Goal: Task Accomplishment & Management: Use online tool/utility

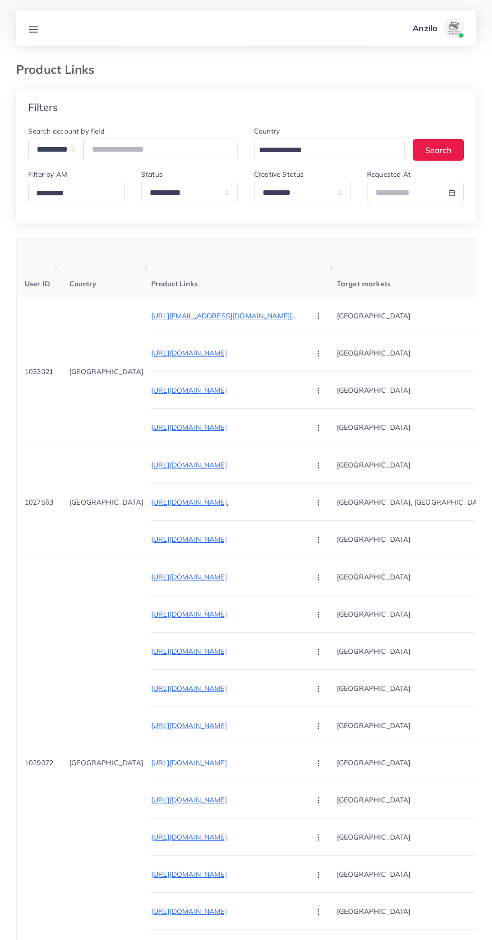
select select "*****"
select select "*********"
click at [42, 31] on link at bounding box center [33, 28] width 19 height 13
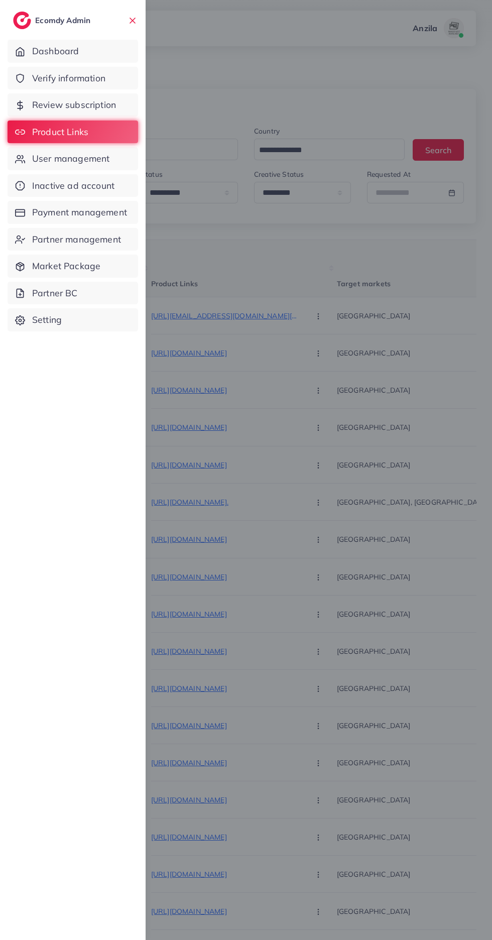
click at [112, 79] on link "Verify information" at bounding box center [73, 78] width 131 height 23
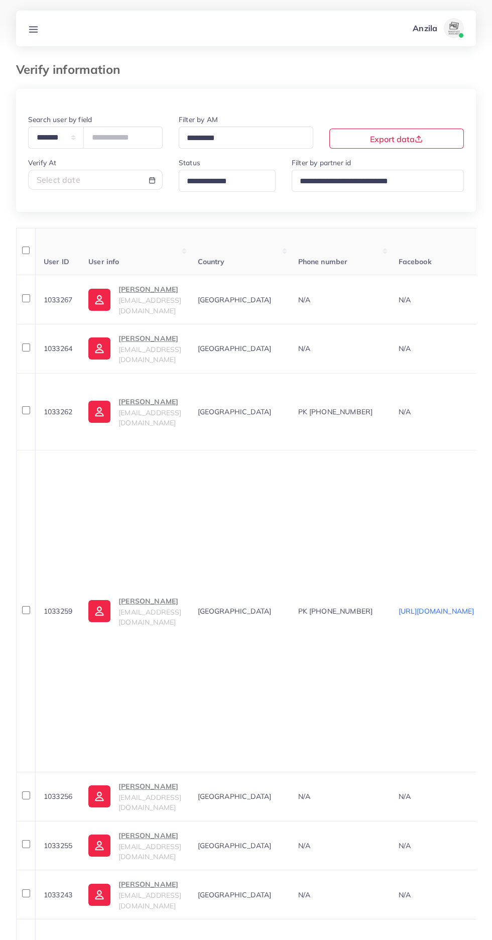
click at [225, 185] on input "Search for option" at bounding box center [222, 182] width 79 height 16
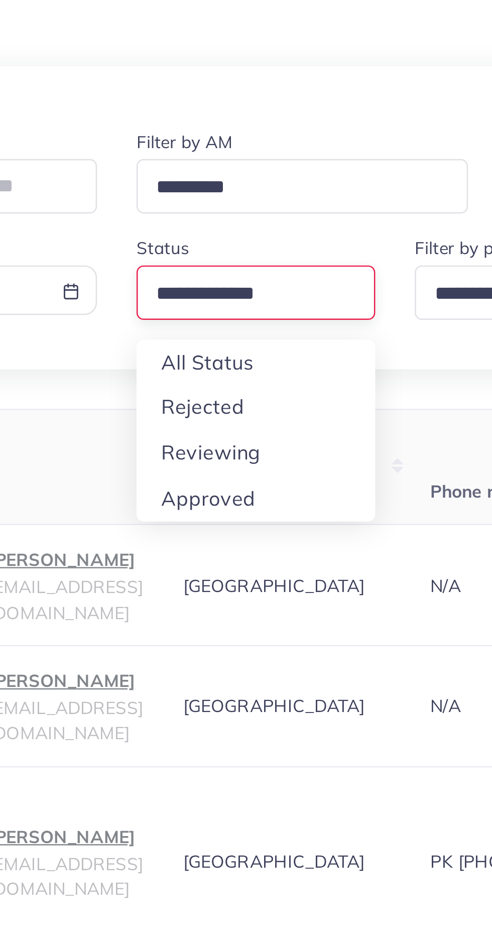
click at [197, 250] on div "**********" at bounding box center [246, 802] width 460 height 1426
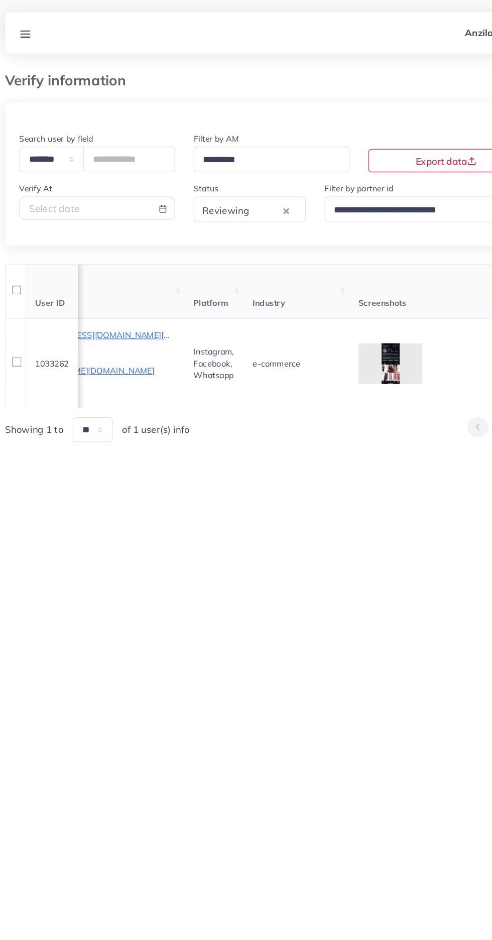
scroll to position [0, 690]
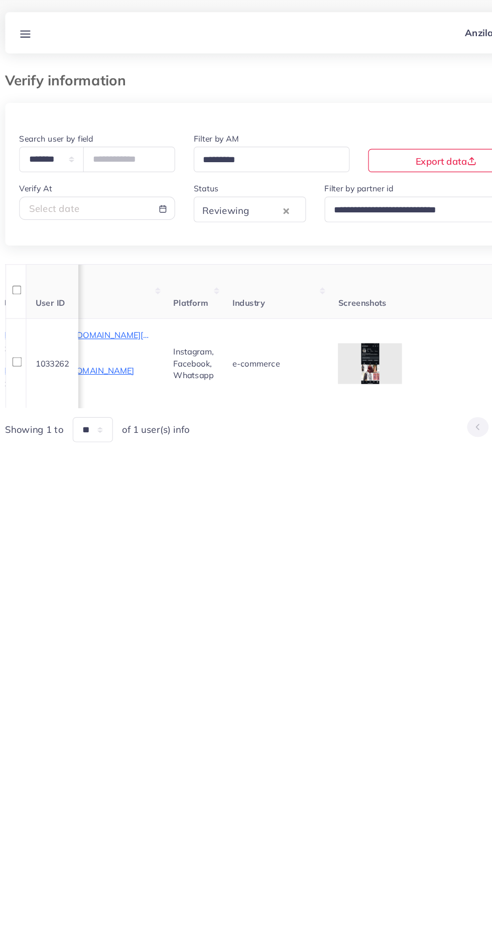
click at [0, 0] on icon at bounding box center [0, 0] width 0 height 0
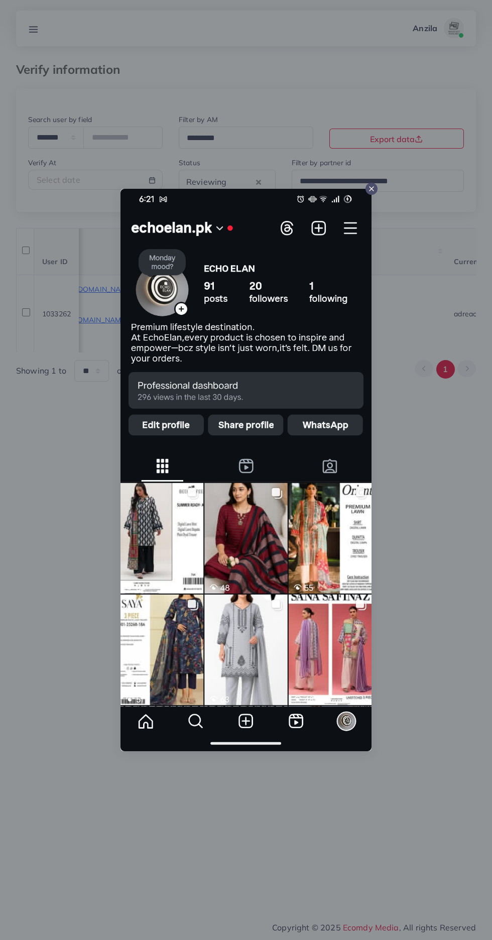
click at [456, 771] on div at bounding box center [246, 470] width 492 height 940
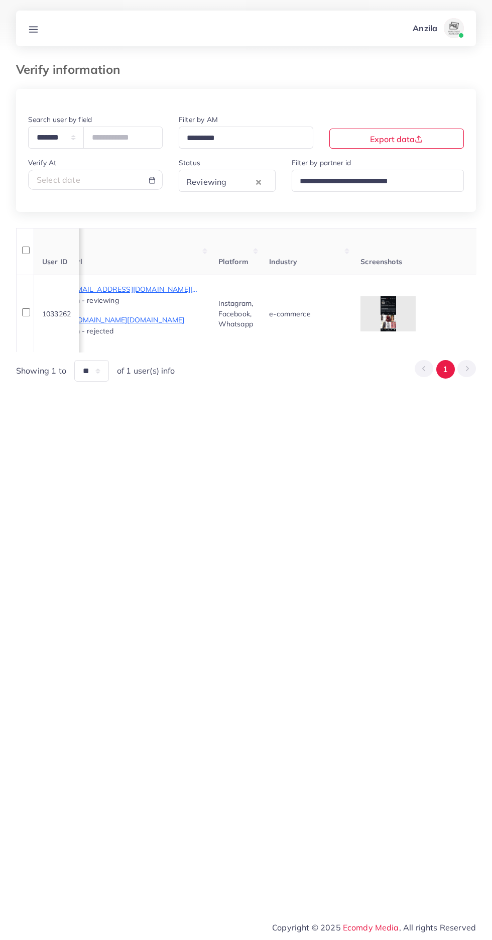
scroll to position [0, 565]
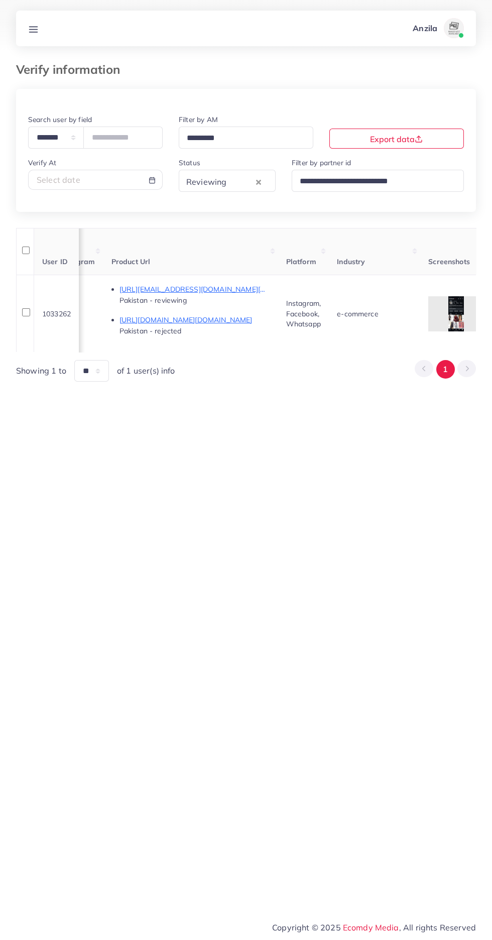
click at [205, 286] on p "[URL][EMAIL_ADDRESS][DOMAIN_NAME][DOMAIN_NAME]" at bounding box center [195, 289] width 151 height 12
click at [255, 290] on p "[URL][EMAIL_ADDRESS][DOMAIN_NAME][DOMAIN_NAME]" at bounding box center [195, 289] width 151 height 12
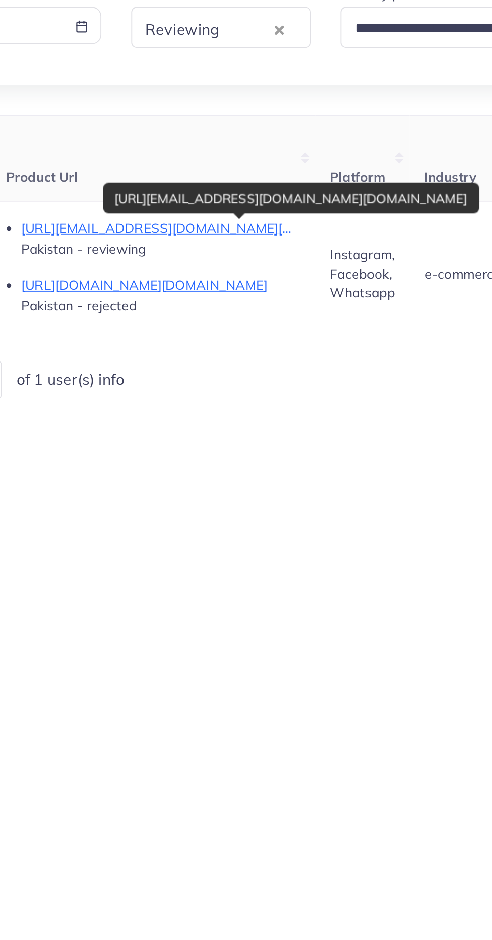
click at [235, 318] on p "[URL][DOMAIN_NAME][DOMAIN_NAME]" at bounding box center [195, 320] width 151 height 12
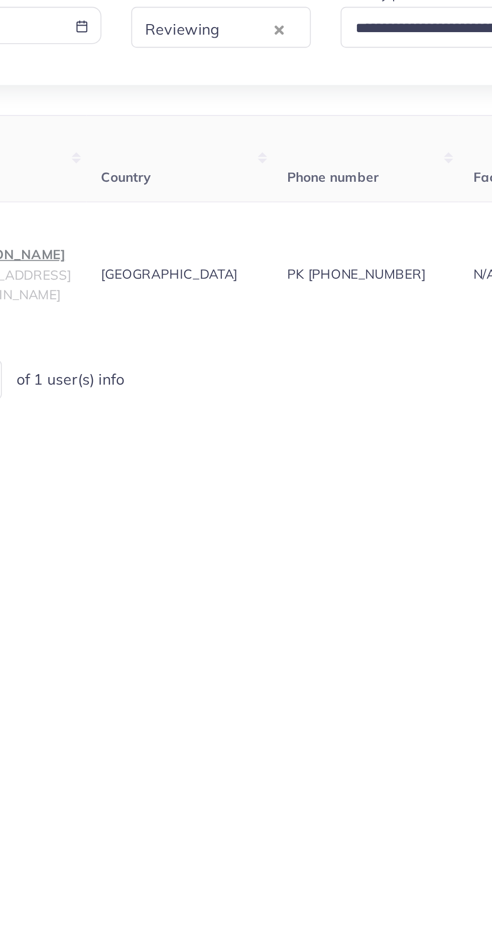
scroll to position [0, 25]
click at [156, 322] on span "abdulrehmansadat@gmail.com" at bounding box center [124, 319] width 63 height 19
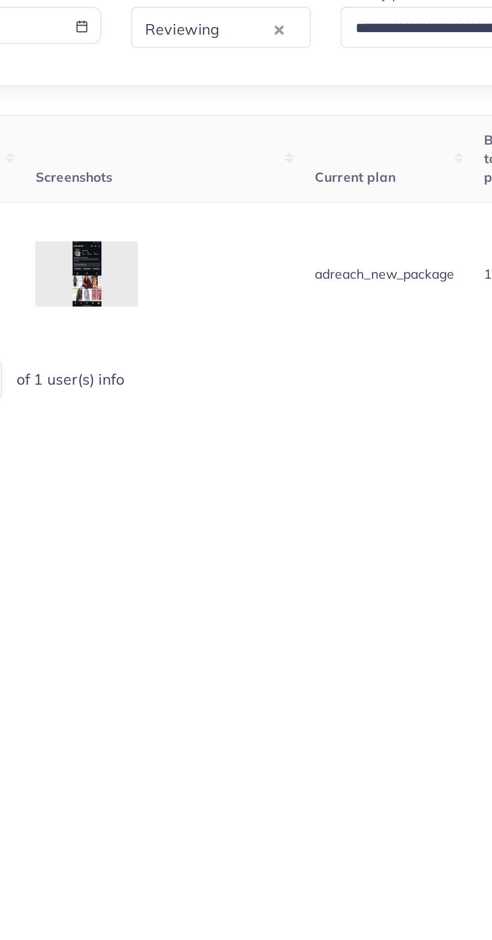
scroll to position [0, 1191]
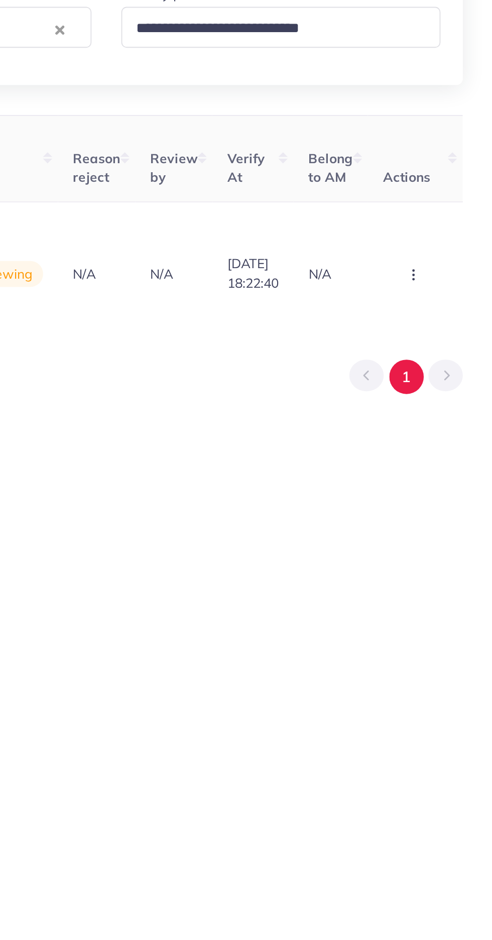
click at [458, 318] on button "button" at bounding box center [450, 313] width 35 height 23
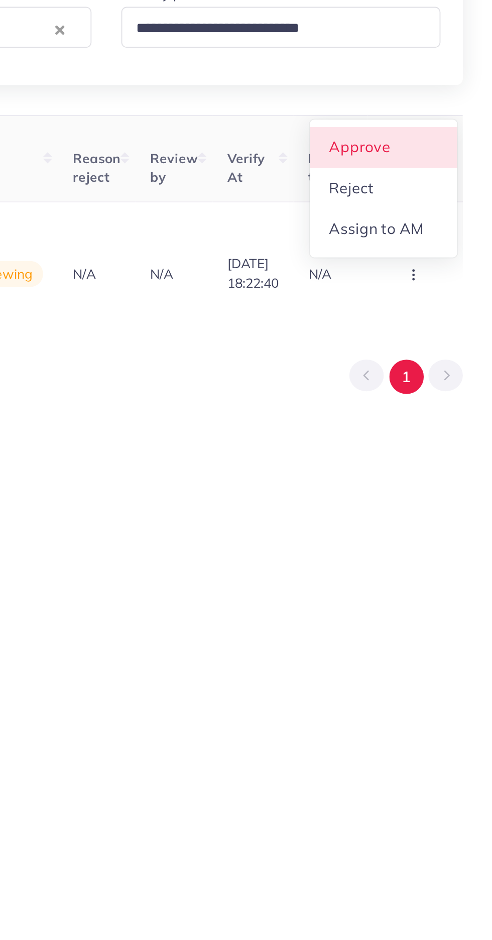
click at [459, 250] on link "Approve" at bounding box center [433, 246] width 79 height 22
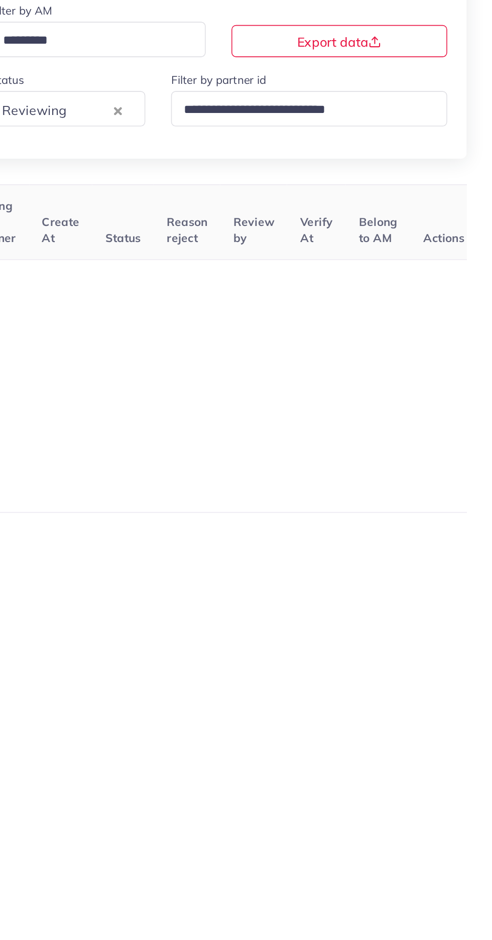
scroll to position [0, 409]
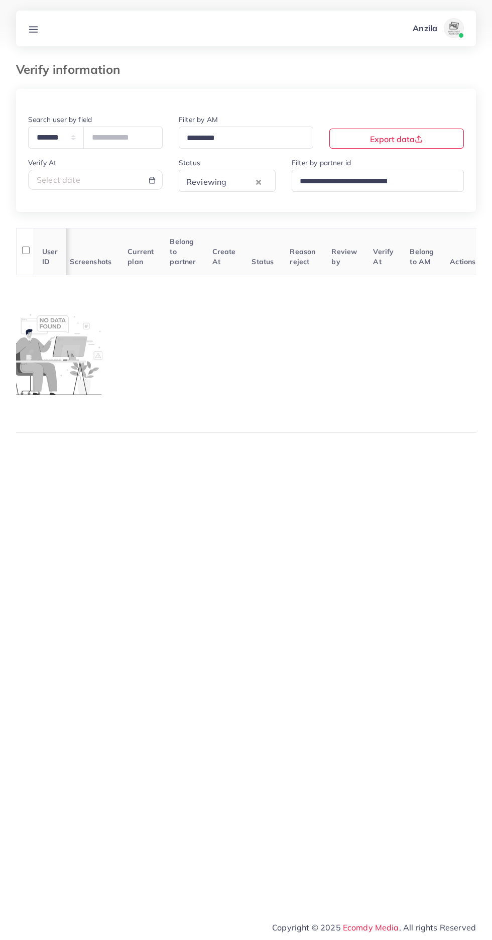
click at [33, 27] on line at bounding box center [34, 27] width 8 height 0
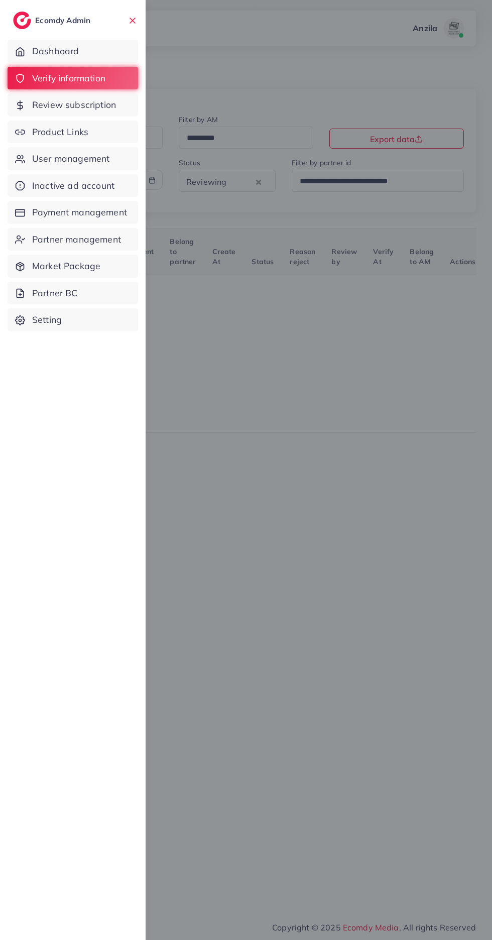
click at [57, 110] on span "Review subscription" at bounding box center [74, 104] width 84 height 13
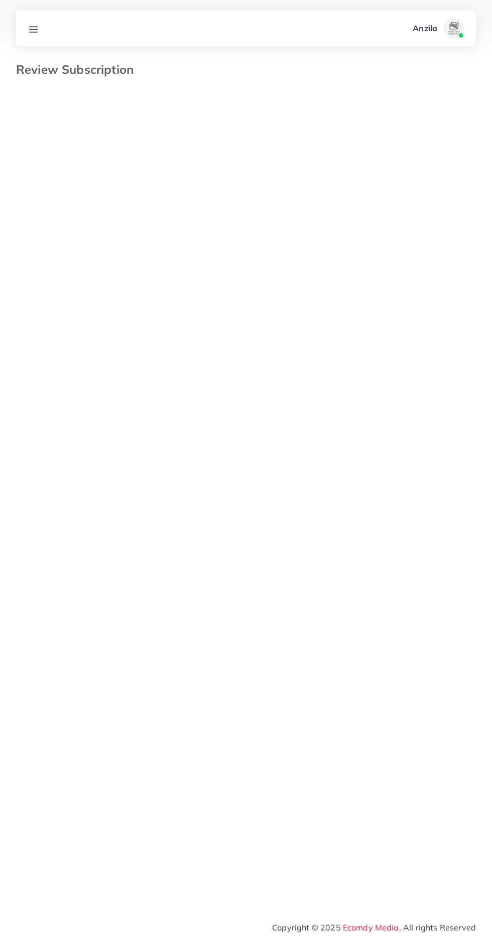
select select "*******"
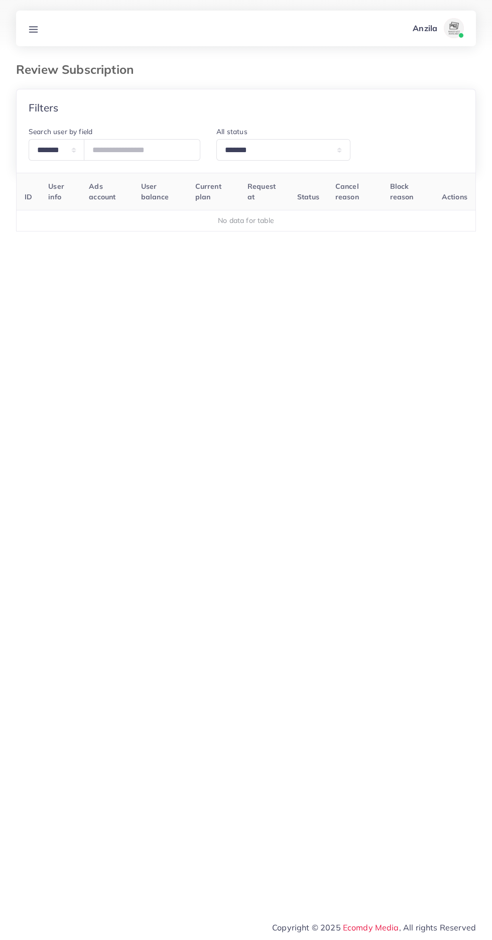
click at [33, 27] on line at bounding box center [34, 27] width 8 height 0
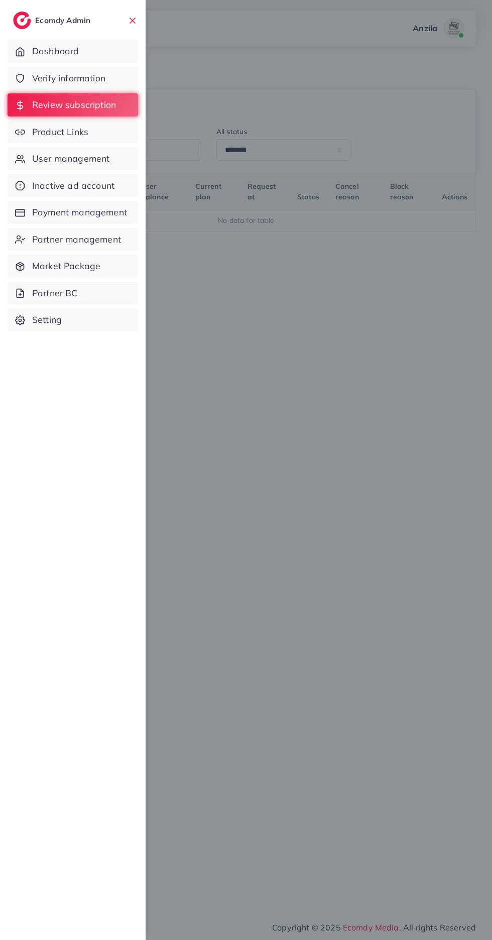
click at [56, 138] on span "Product Links" at bounding box center [60, 132] width 56 height 13
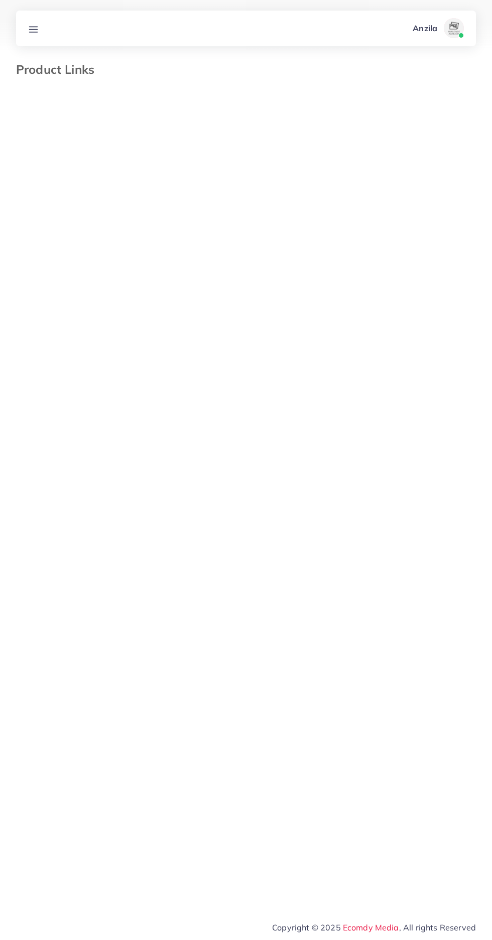
select select "*********"
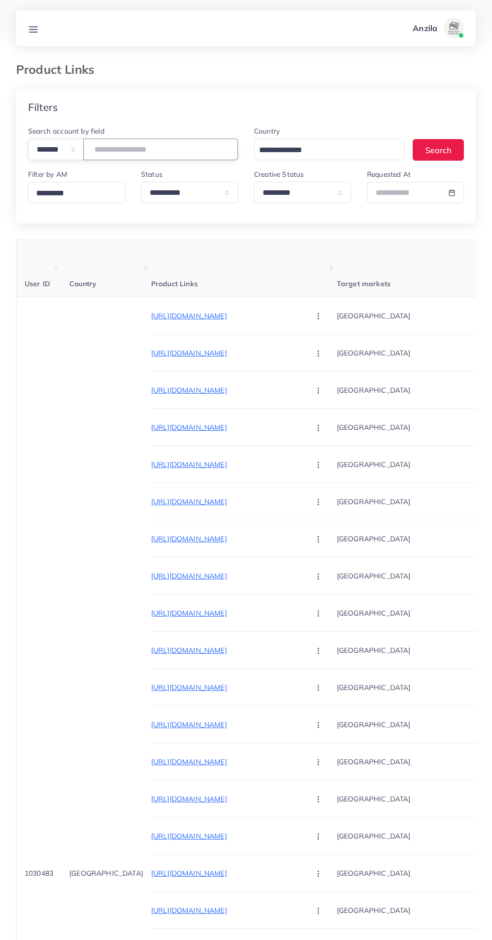
click at [140, 145] on input "number" at bounding box center [160, 150] width 155 height 22
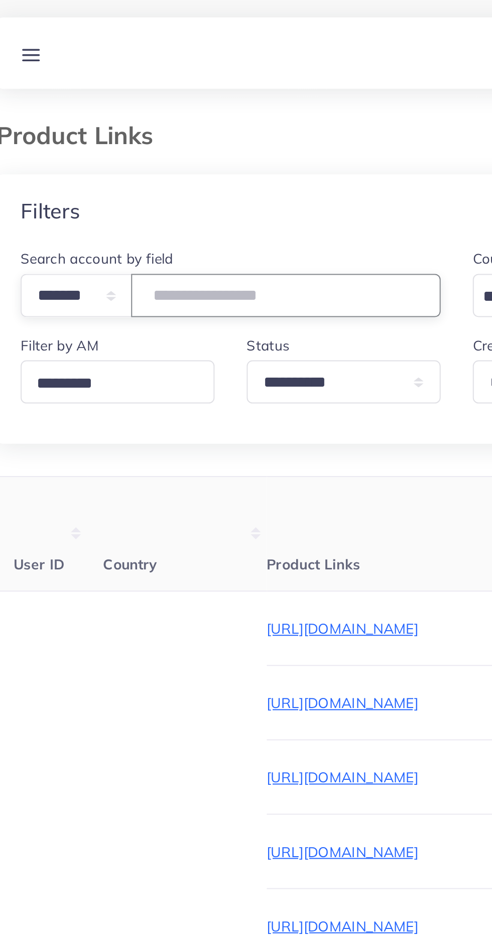
type input "*******"
click at [211, 105] on div "Filters" at bounding box center [246, 107] width 460 height 37
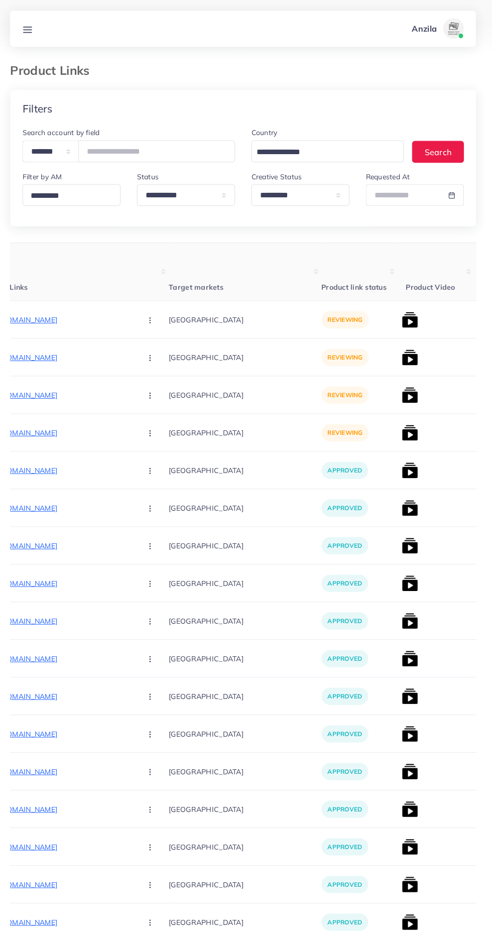
click at [82, 315] on p "https://pandapixel.shop/products/mobile-phone-screen-magnifier-3d-magnifier-scr…" at bounding box center [62, 316] width 151 height 12
click at [154, 316] on circle "button" at bounding box center [154, 316] width 1 height 1
click at [139, 341] on link "Approve" at bounding box center [177, 346] width 79 height 22
click at [65, 354] on p "https://pandapixel.shop/products/12v-universal-router-power-bank" at bounding box center [62, 353] width 151 height 12
click at [138, 356] on button "button" at bounding box center [155, 353] width 35 height 23
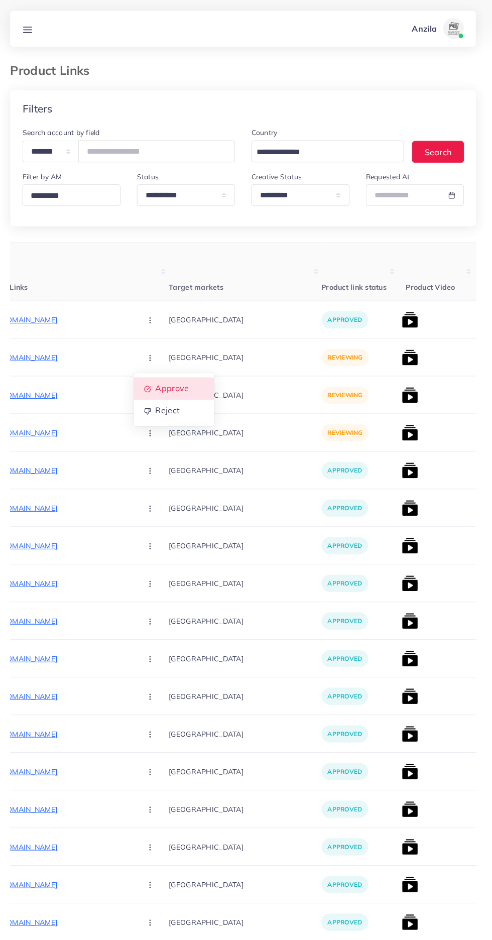
click at [159, 386] on span "Approve" at bounding box center [175, 384] width 33 height 10
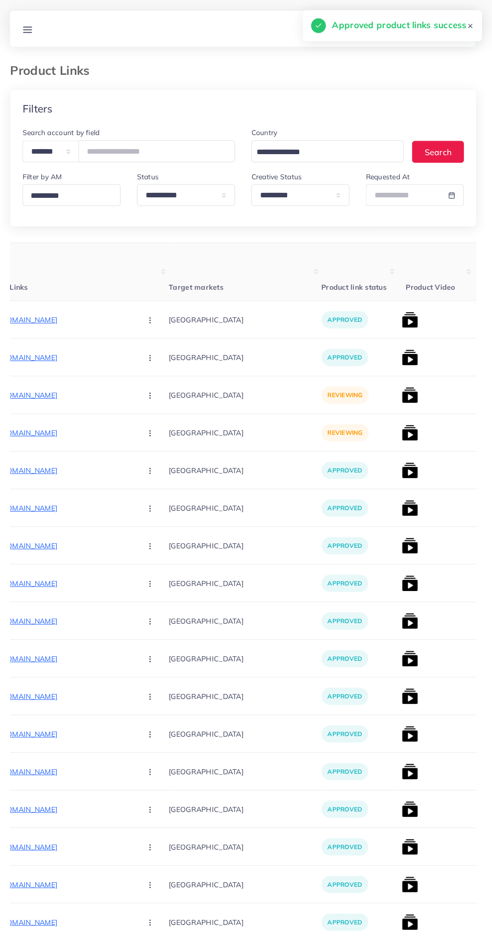
click at [71, 392] on p "https://pandapixel.shop/products/educational-magnetic-building-blocks-for-kids-…" at bounding box center [62, 390] width 151 height 12
click at [154, 391] on circle "button" at bounding box center [154, 390] width 1 height 1
click at [159, 425] on span "Approve" at bounding box center [175, 421] width 33 height 10
click at [78, 430] on p "https://pandapixel.shop/products/bear-shape-8-pcs-plates-set-with-stand-for-kids" at bounding box center [62, 427] width 151 height 12
click at [138, 434] on button "button" at bounding box center [155, 427] width 35 height 23
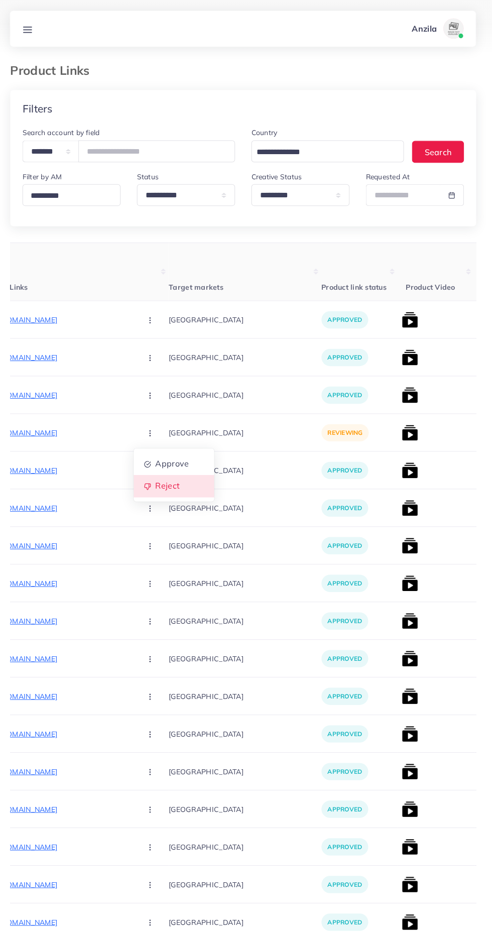
click at [149, 473] on link "Reject" at bounding box center [177, 480] width 79 height 22
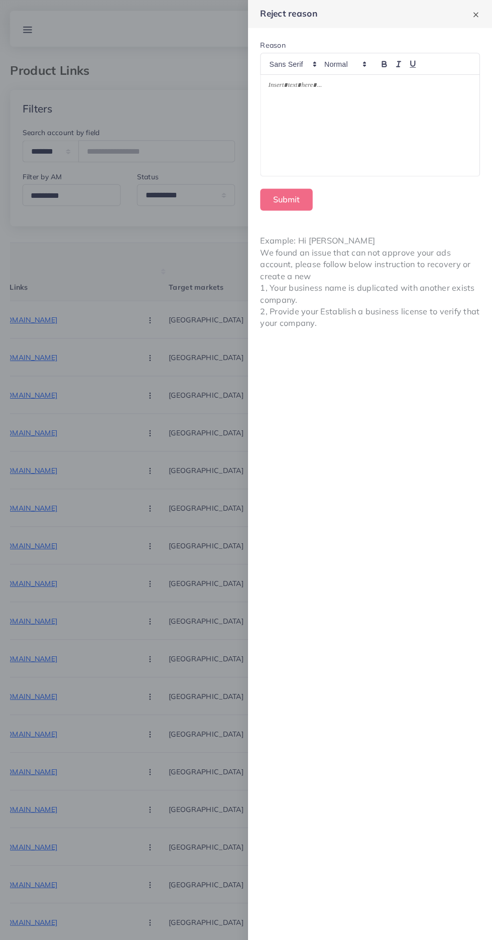
click at [153, 606] on div at bounding box center [246, 470] width 492 height 940
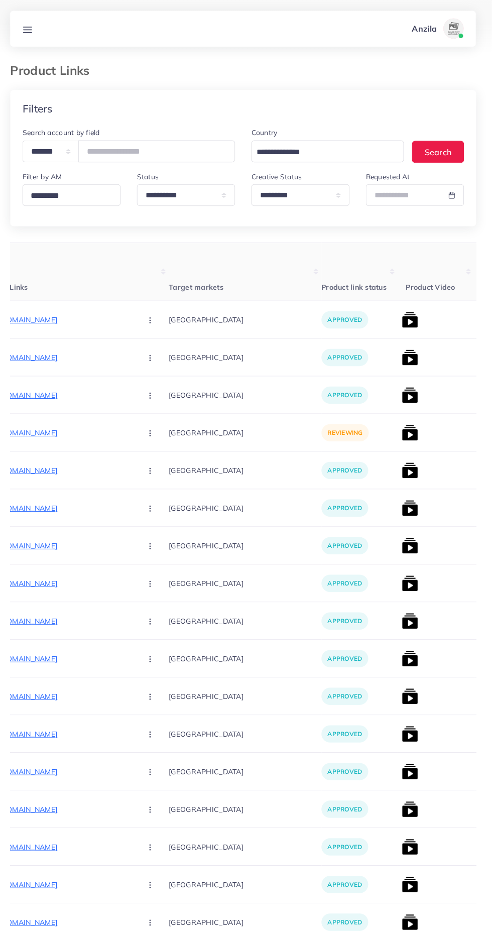
click at [154, 428] on circle "button" at bounding box center [154, 427] width 1 height 1
click at [144, 465] on link "Approve" at bounding box center [177, 458] width 79 height 22
click at [403, 323] on img at bounding box center [411, 316] width 16 height 16
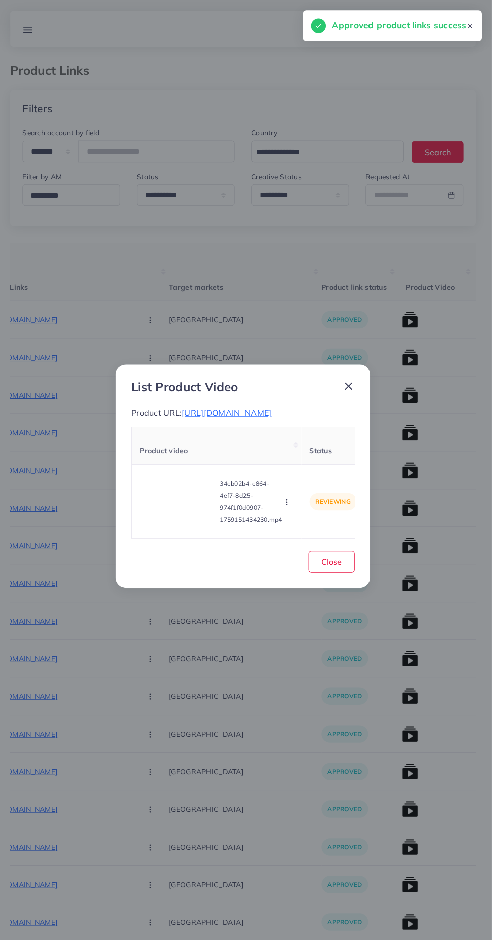
click at [192, 489] on video at bounding box center [181, 495] width 75 height 45
click at [191, 492] on div at bounding box center [181, 495] width 75 height 45
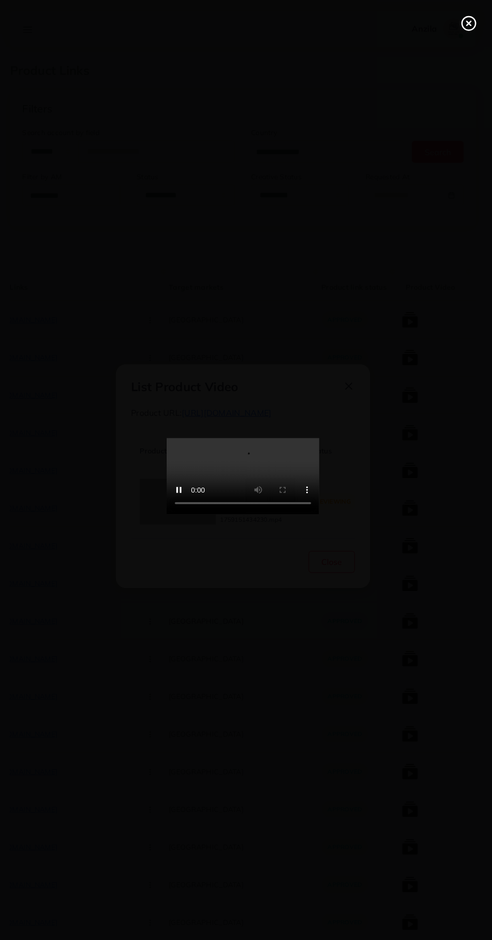
click at [462, 20] on icon at bounding box center [469, 23] width 16 height 16
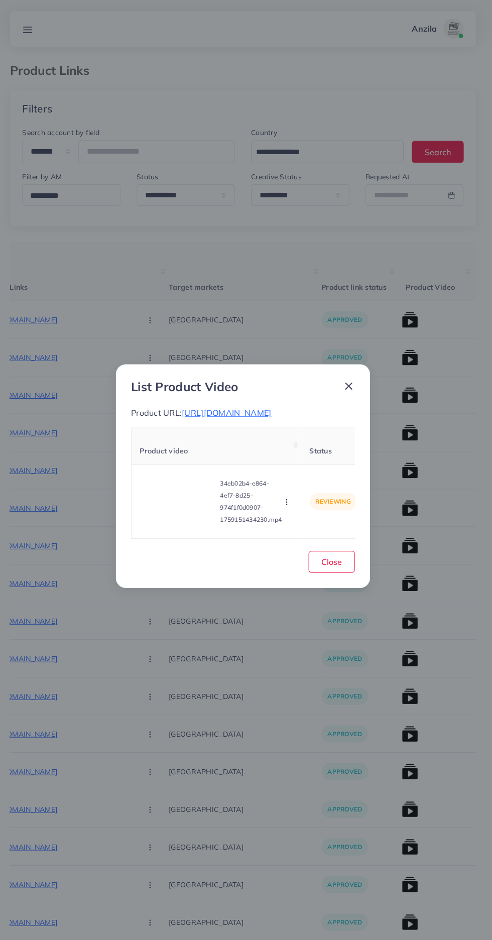
click at [274, 409] on span "https://pandapixel.shop/products/mobile-phone-screen-magnifier-3d-magnifier-scr…" at bounding box center [230, 407] width 88 height 10
click at [289, 496] on circle "button" at bounding box center [289, 496] width 1 height 1
click at [312, 476] on span "Reject" at bounding box center [306, 471] width 24 height 10
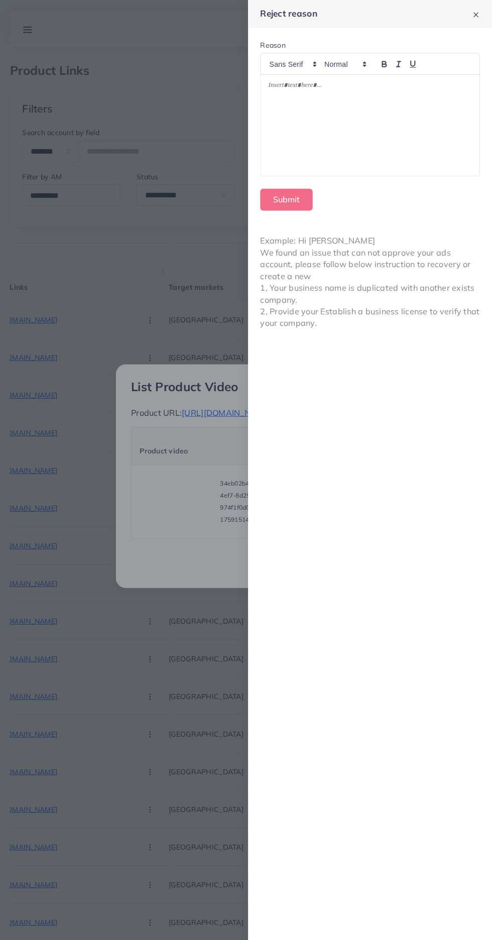
click at [376, 104] on div at bounding box center [372, 124] width 216 height 100
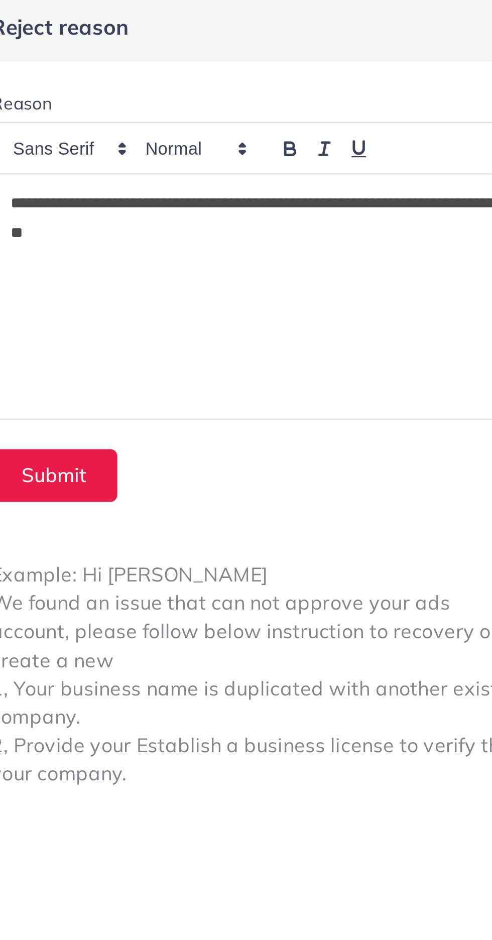
click at [279, 87] on p "**********" at bounding box center [371, 92] width 201 height 24
click at [297, 192] on button "Submit" at bounding box center [289, 197] width 52 height 22
click at [301, 197] on button "Submit" at bounding box center [289, 197] width 52 height 22
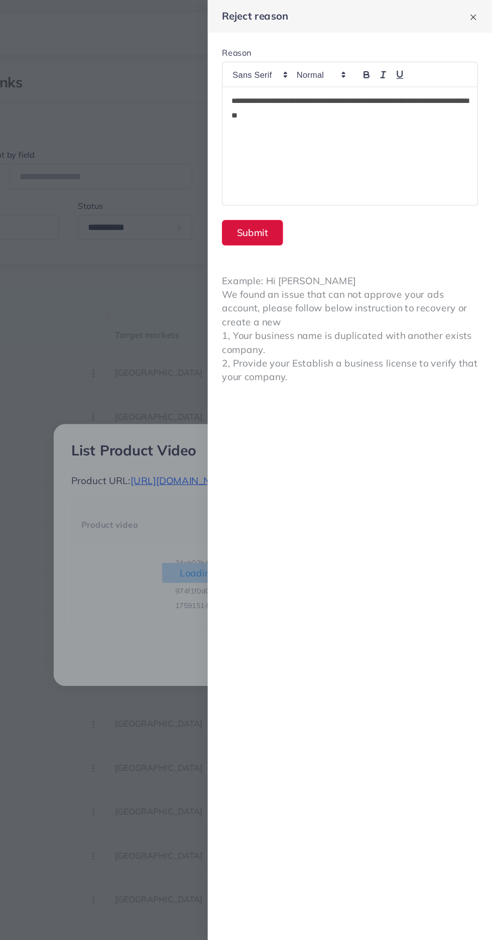
click at [288, 196] on button "Submit" at bounding box center [289, 197] width 52 height 22
click at [280, 195] on button "Submit" at bounding box center [289, 197] width 52 height 22
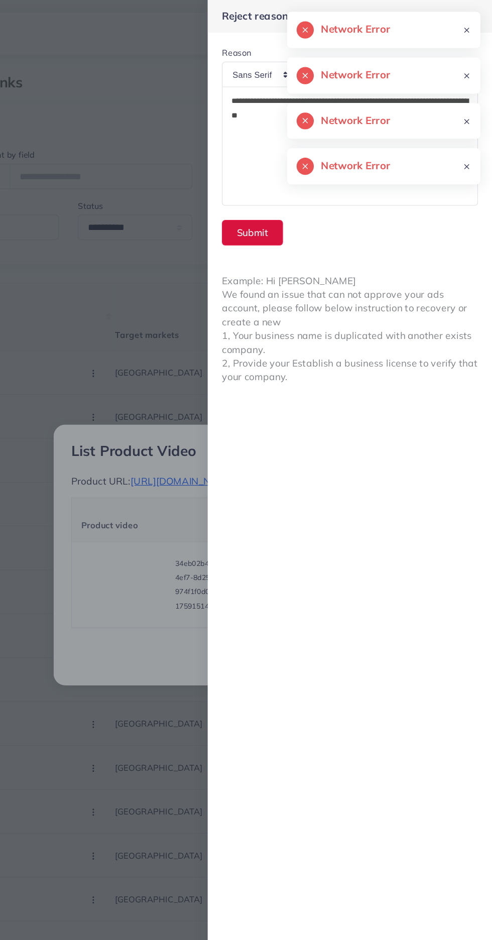
click at [291, 197] on button "Submit" at bounding box center [289, 197] width 52 height 22
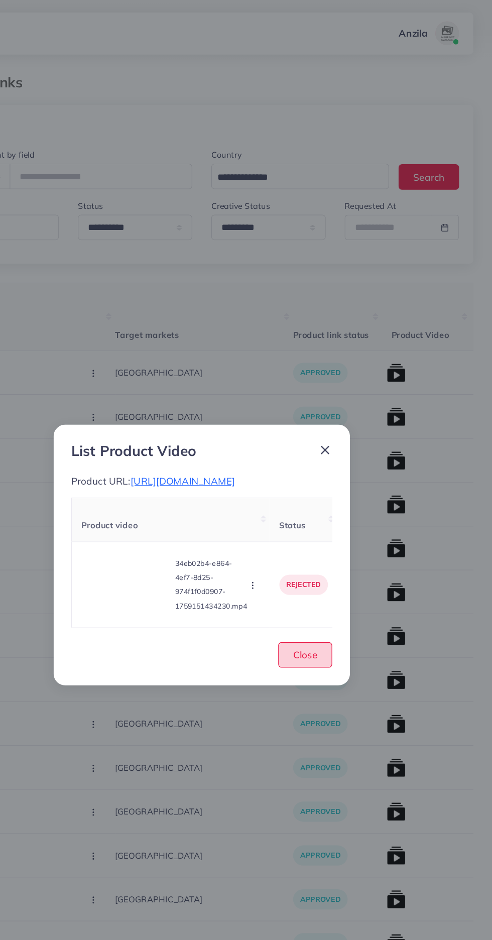
click at [329, 559] on span "Close" at bounding box center [333, 554] width 21 height 10
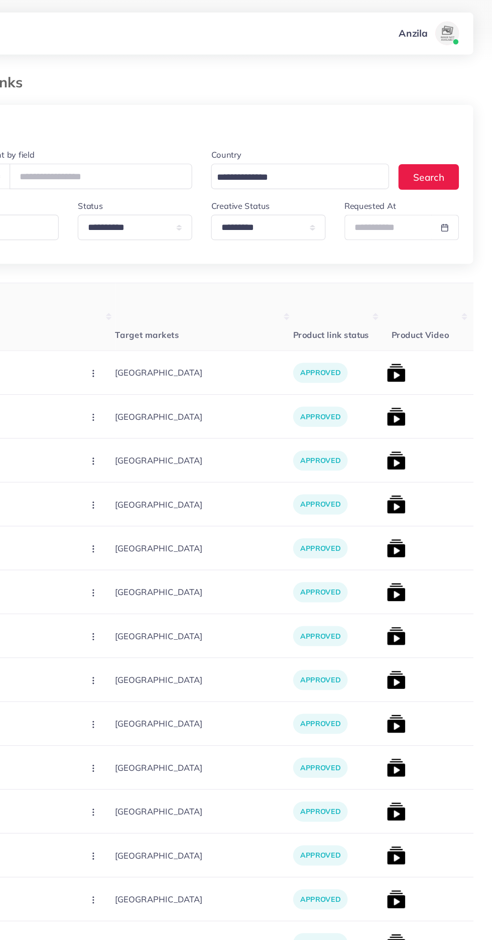
click at [403, 352] on img at bounding box center [411, 353] width 16 height 16
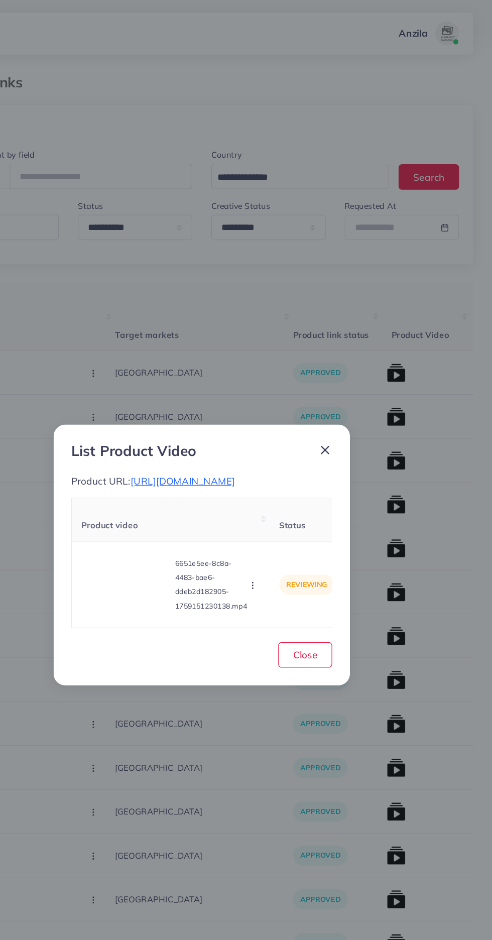
click at [191, 497] on video at bounding box center [181, 495] width 75 height 45
click at [184, 503] on icon at bounding box center [182, 495] width 16 height 16
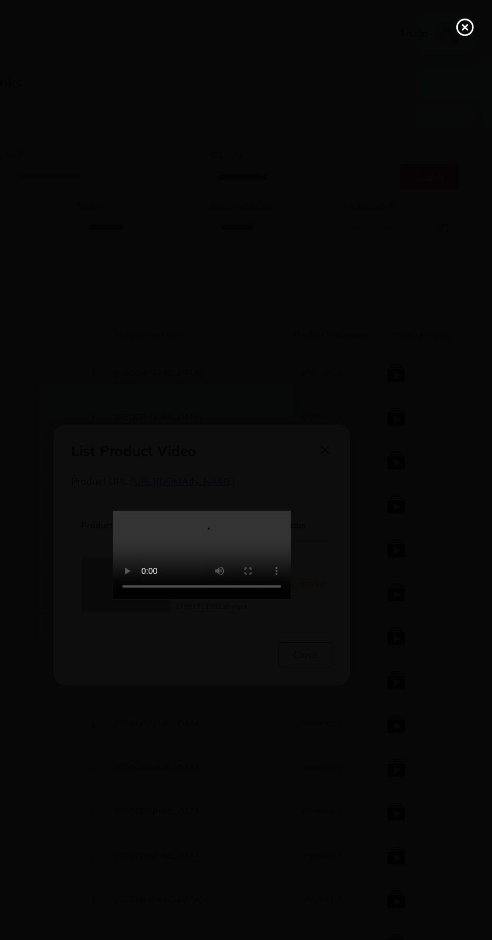
click at [463, 25] on circle at bounding box center [470, 24] width 14 height 14
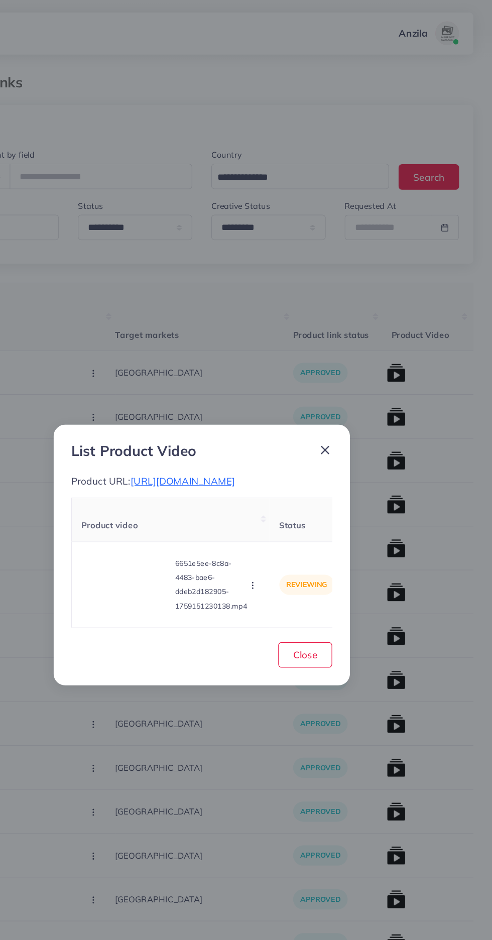
click at [295, 501] on div "Approve Reject" at bounding box center [290, 495] width 11 height 11
click at [290, 500] on icon "button" at bounding box center [289, 496] width 8 height 8
click at [310, 482] on link "Reject" at bounding box center [312, 471] width 79 height 22
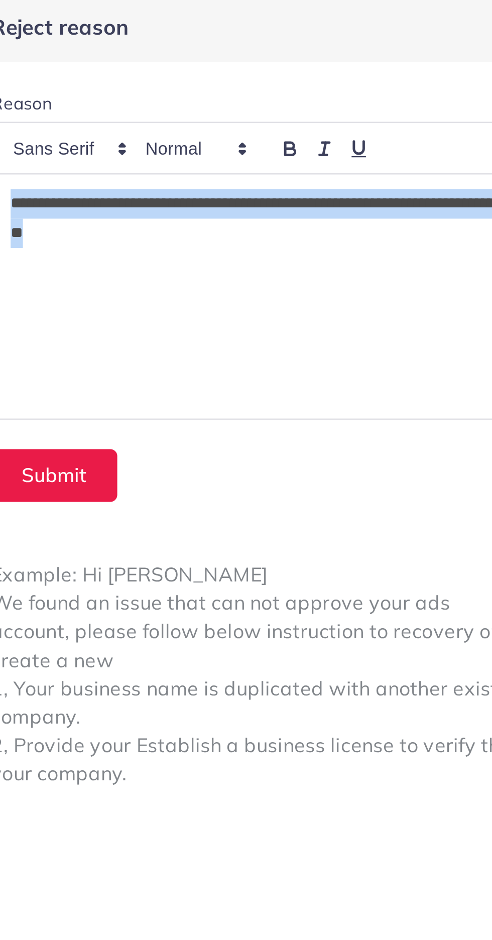
copy p "**********"
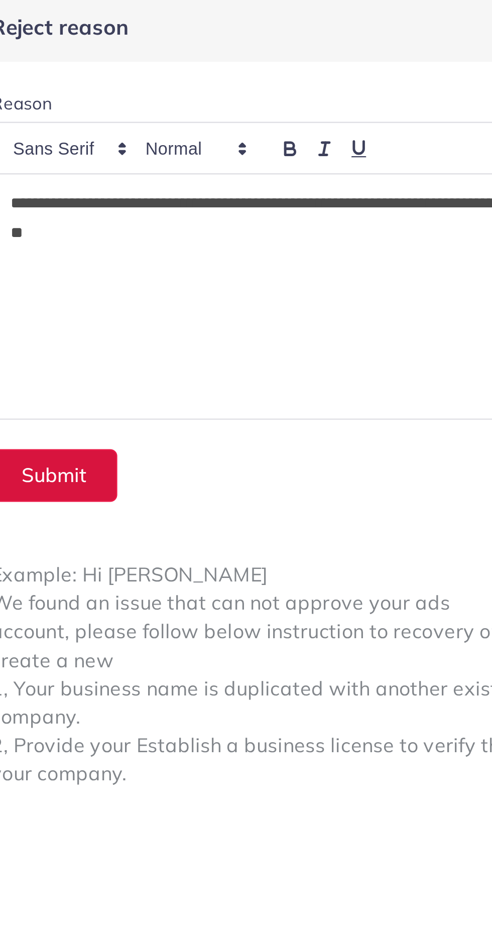
click at [301, 201] on button "Submit" at bounding box center [289, 197] width 52 height 22
click at [293, 201] on button "Submit" at bounding box center [289, 197] width 52 height 22
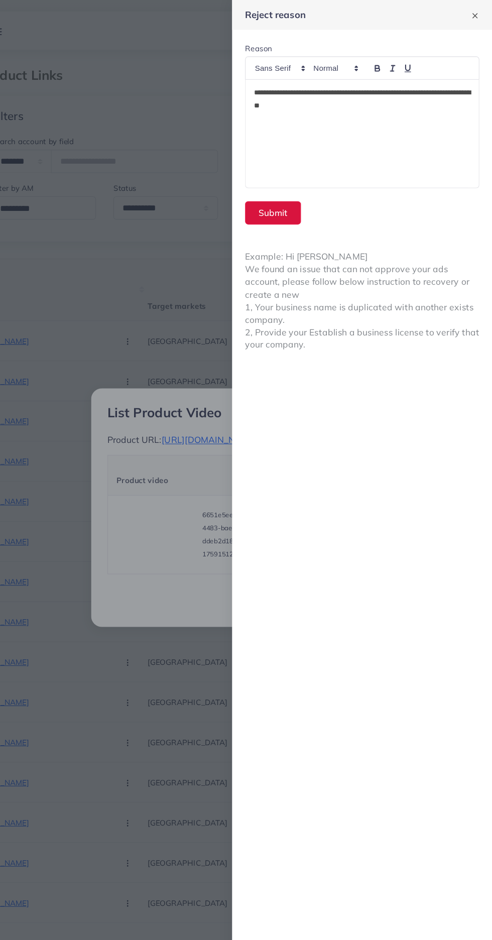
click at [298, 197] on button "Submit" at bounding box center [289, 197] width 52 height 22
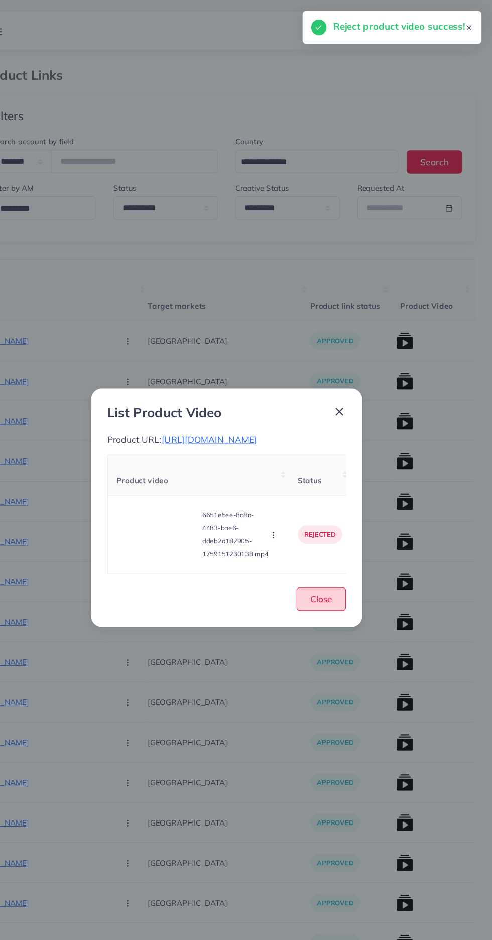
click at [334, 559] on span "Close" at bounding box center [333, 554] width 21 height 10
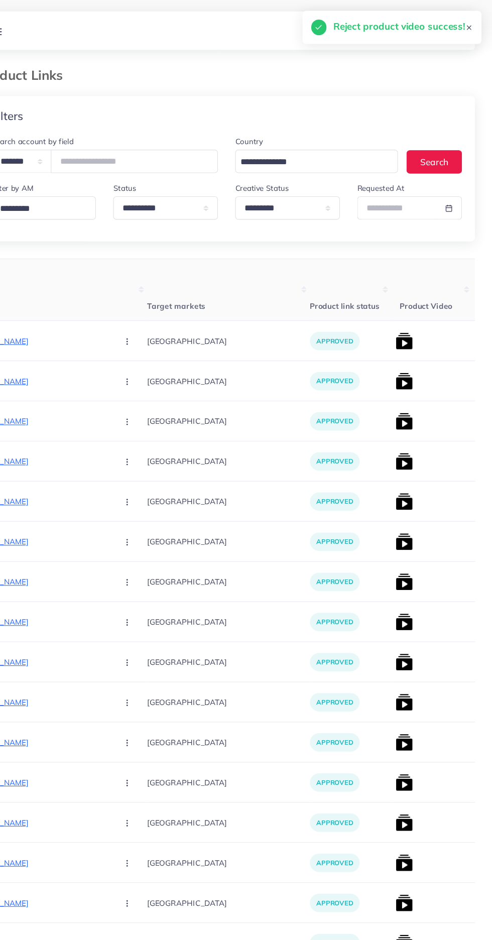
click at [403, 392] on img at bounding box center [411, 390] width 16 height 16
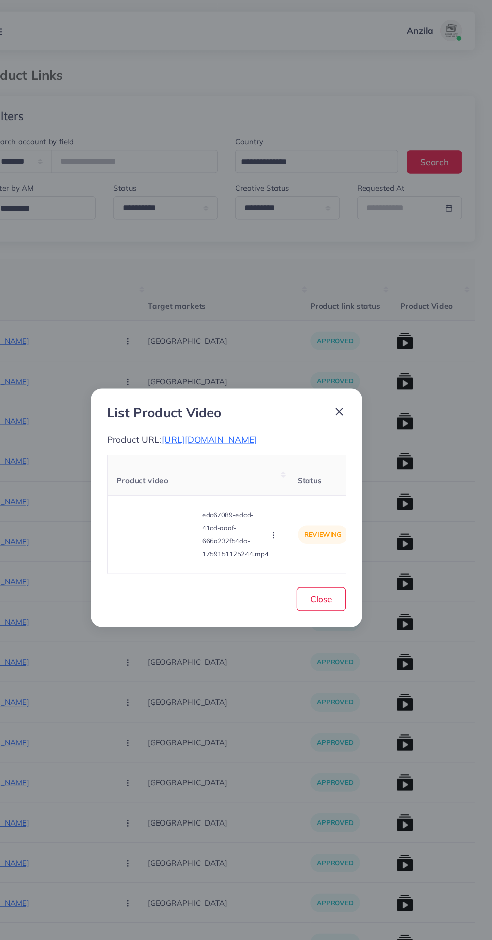
click at [175, 502] on video at bounding box center [181, 495] width 75 height 45
click at [180, 517] on div at bounding box center [181, 495] width 75 height 45
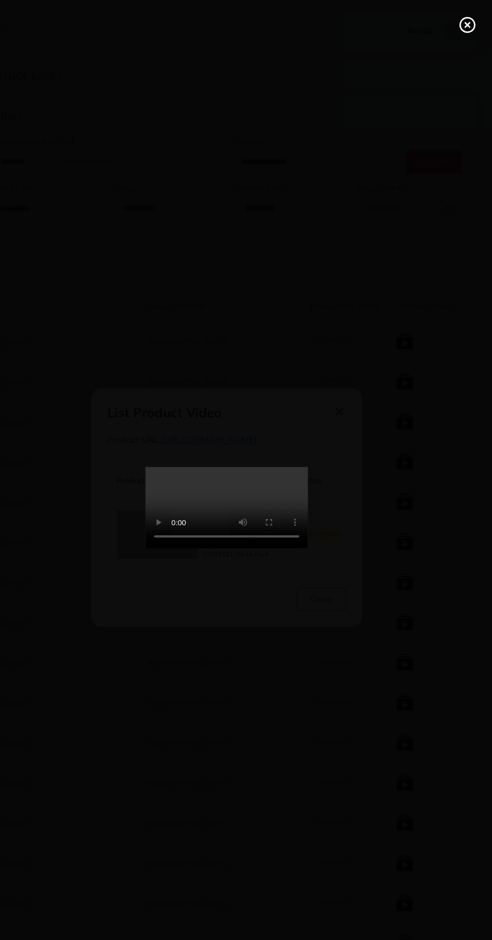
click at [469, 23] on line at bounding box center [469, 23] width 4 height 4
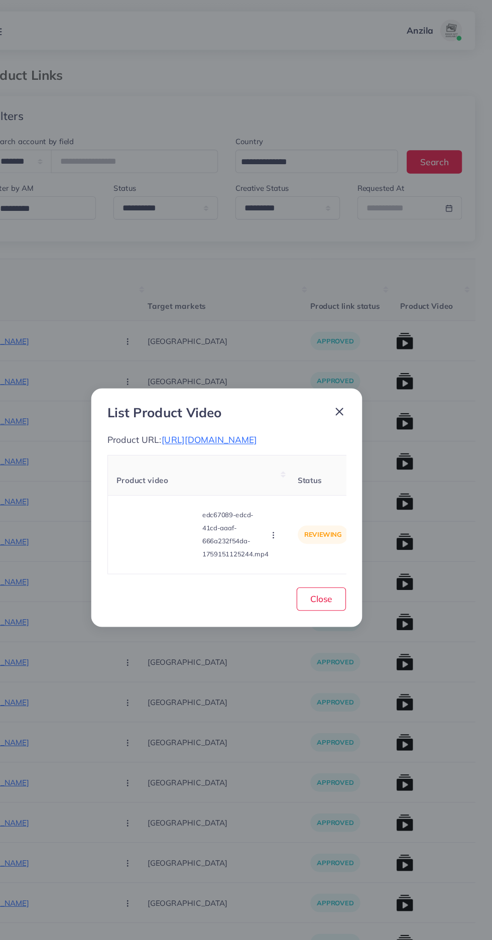
click at [291, 500] on icon "button" at bounding box center [289, 496] width 8 height 8
click at [311, 482] on link "Reject" at bounding box center [312, 471] width 79 height 22
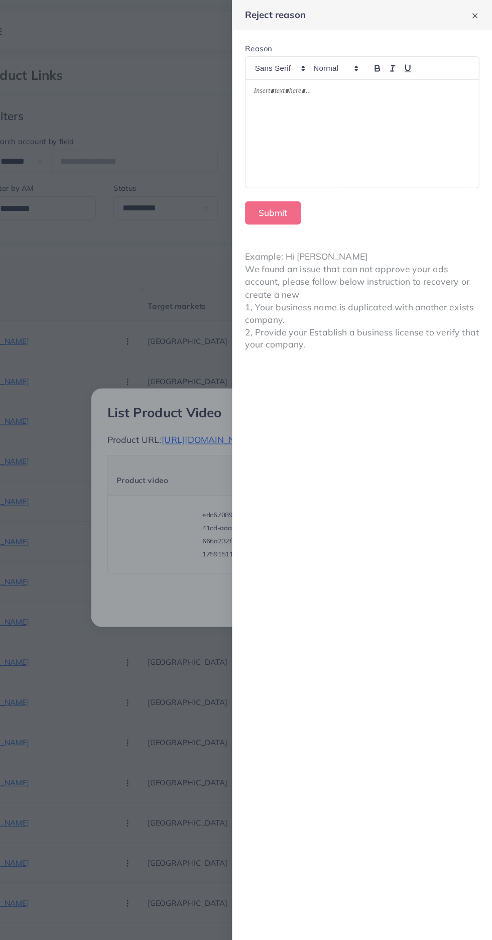
click at [360, 130] on div at bounding box center [372, 124] width 216 height 100
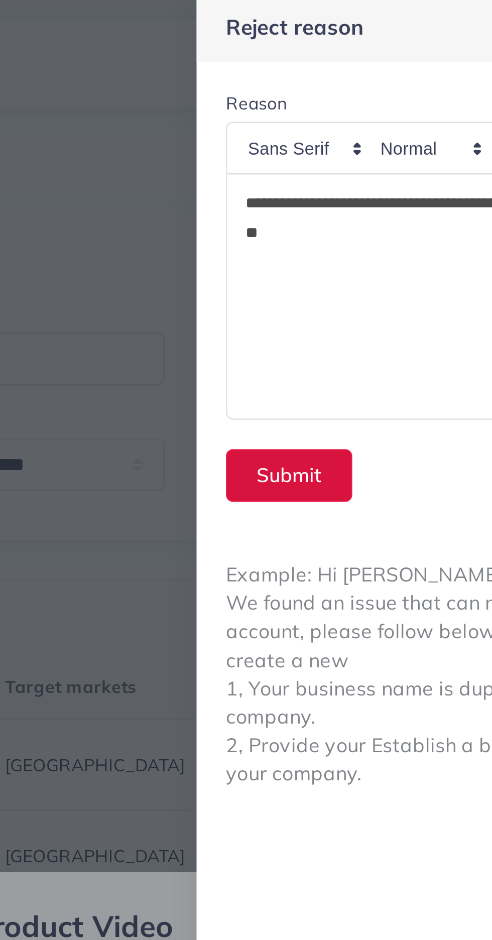
click at [279, 197] on button "Submit" at bounding box center [289, 197] width 52 height 22
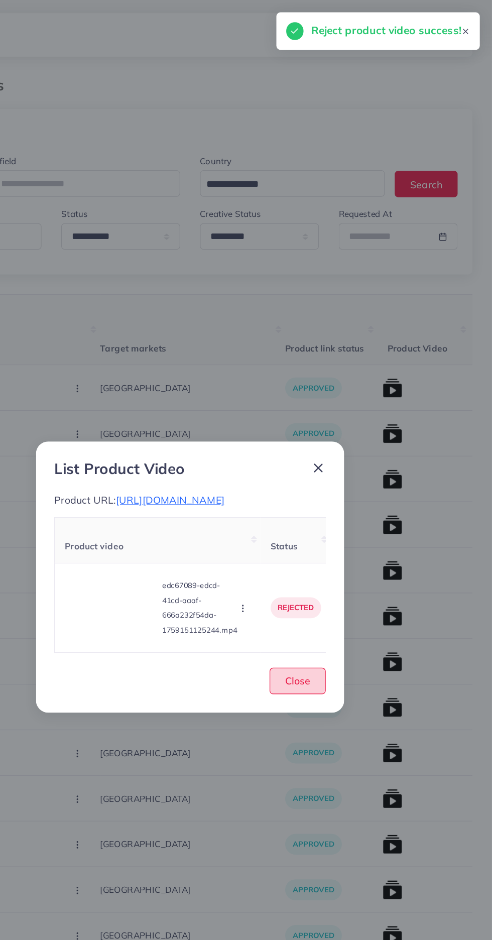
click at [334, 566] on button "Close" at bounding box center [334, 555] width 46 height 22
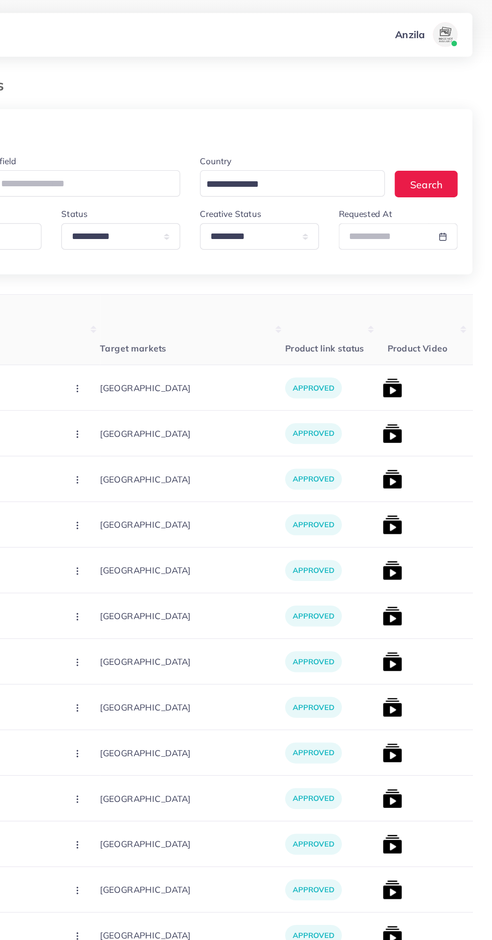
click at [403, 430] on img at bounding box center [411, 427] width 16 height 16
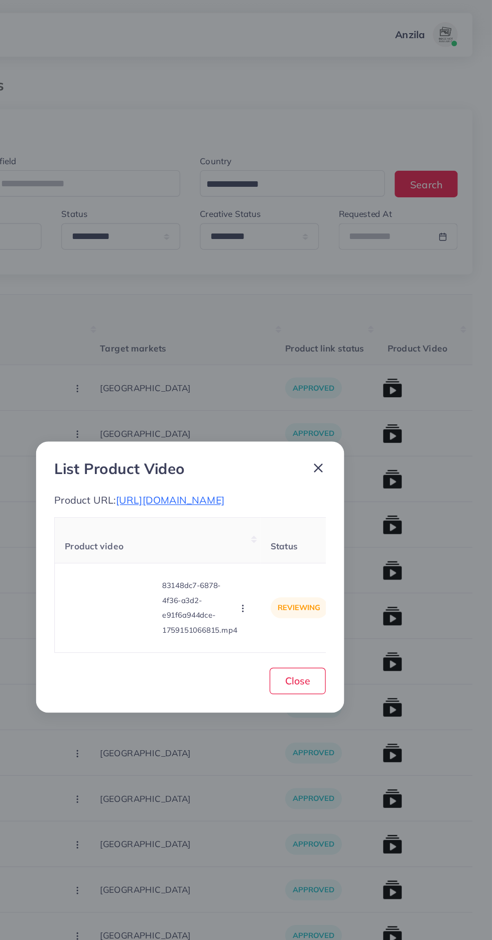
click at [169, 497] on video at bounding box center [181, 495] width 75 height 45
click at [185, 493] on div at bounding box center [181, 495] width 75 height 45
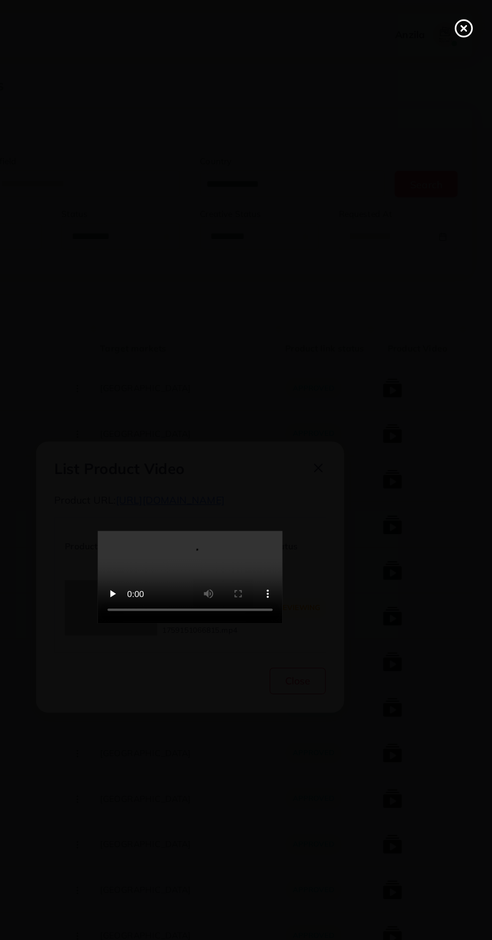
click at [469, 23] on line at bounding box center [469, 23] width 4 height 4
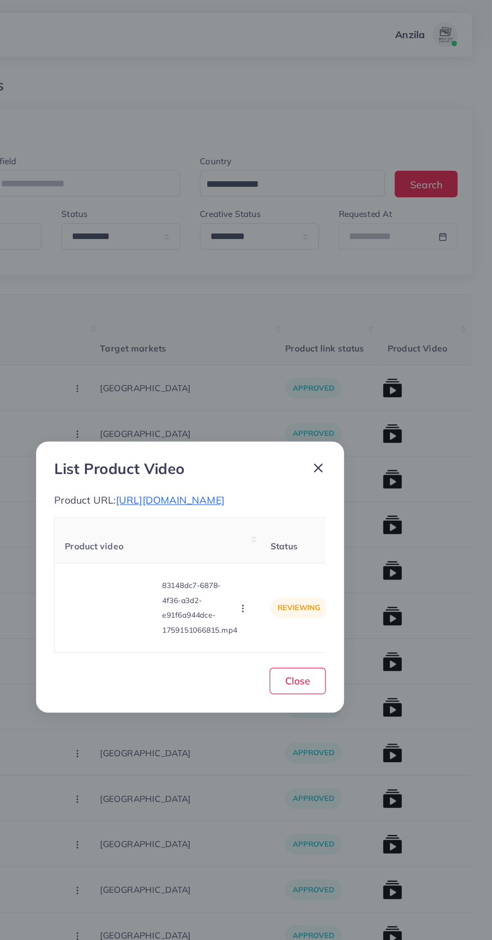
click at [289, 500] on icon "button" at bounding box center [289, 496] width 8 height 8
click at [315, 476] on span "Reject" at bounding box center [306, 471] width 24 height 10
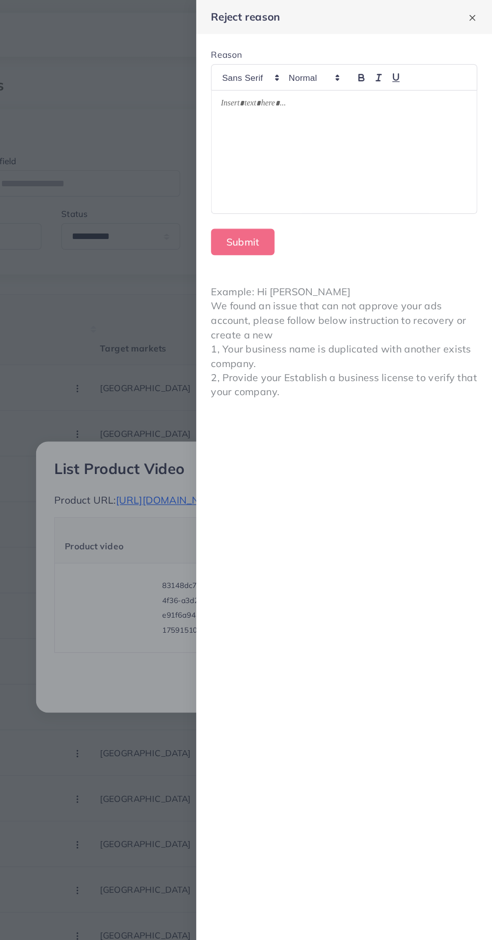
click at [367, 136] on div at bounding box center [372, 124] width 216 height 100
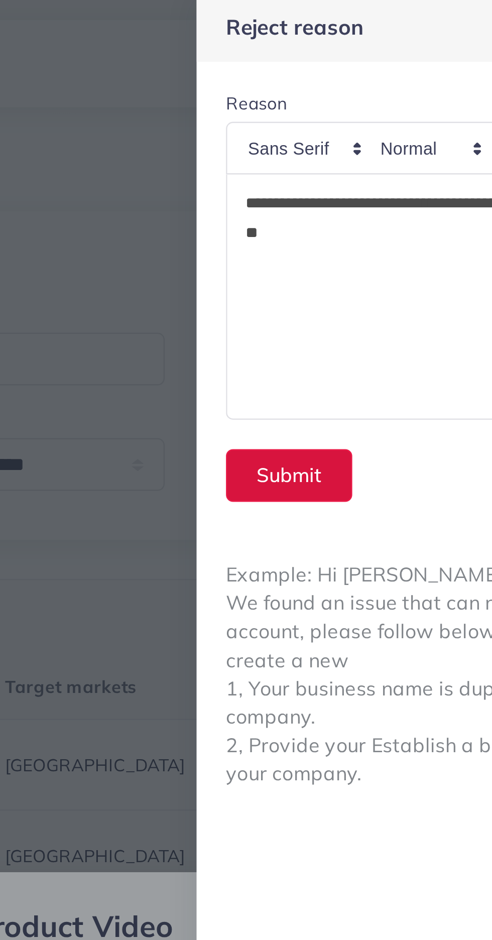
click at [281, 198] on button "Submit" at bounding box center [289, 197] width 52 height 22
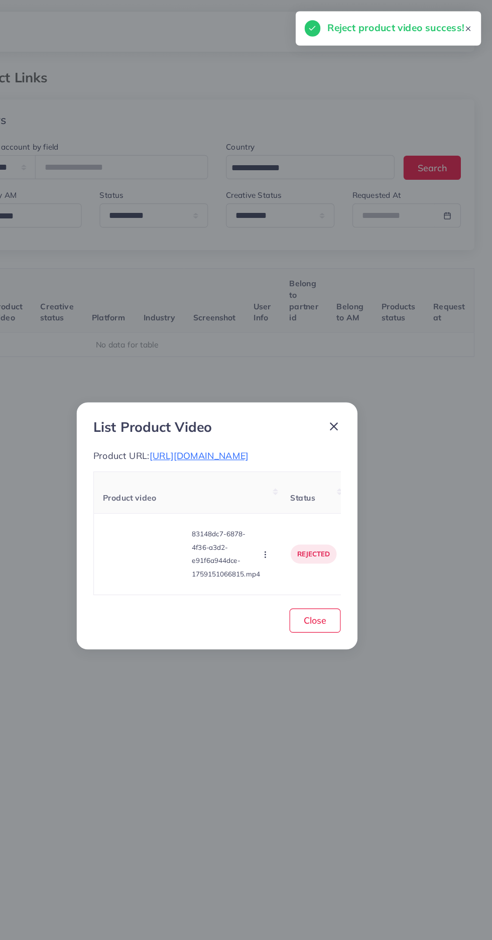
scroll to position [0, 157]
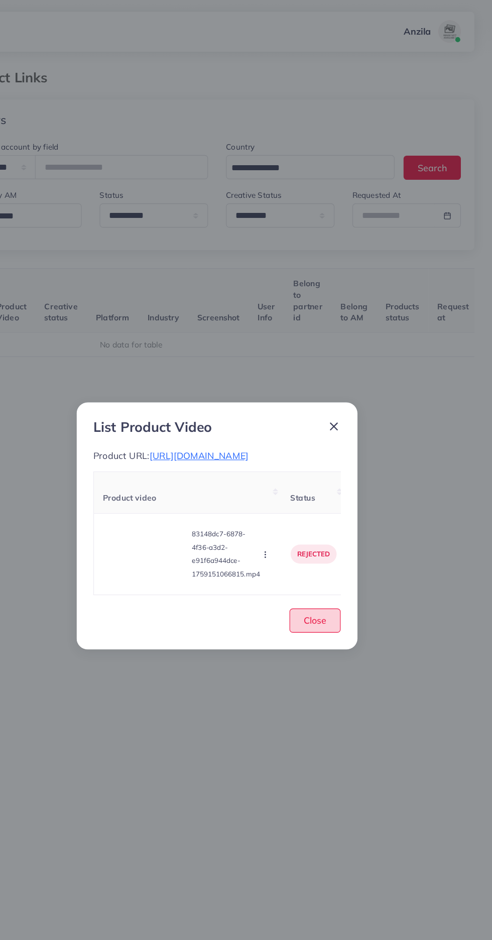
click at [334, 559] on span "Close" at bounding box center [333, 554] width 21 height 10
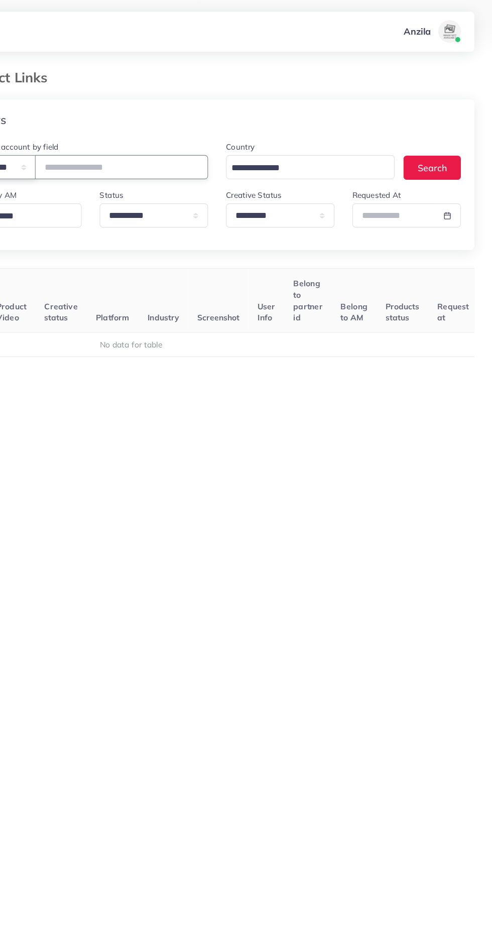
click at [73, 155] on select "**********" at bounding box center [56, 150] width 56 height 22
select select "*****"
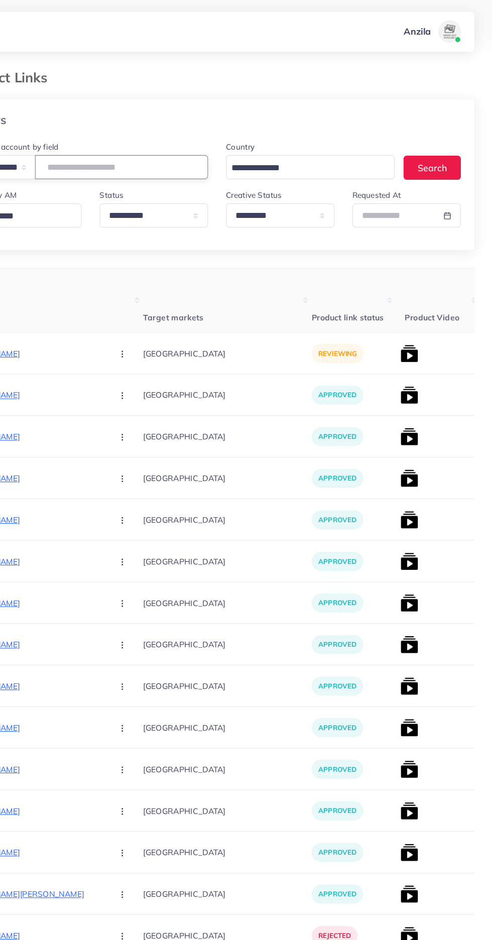
paste input "**********"
type input "**********"
click at [330, 256] on th "Product link status" at bounding box center [367, 268] width 75 height 57
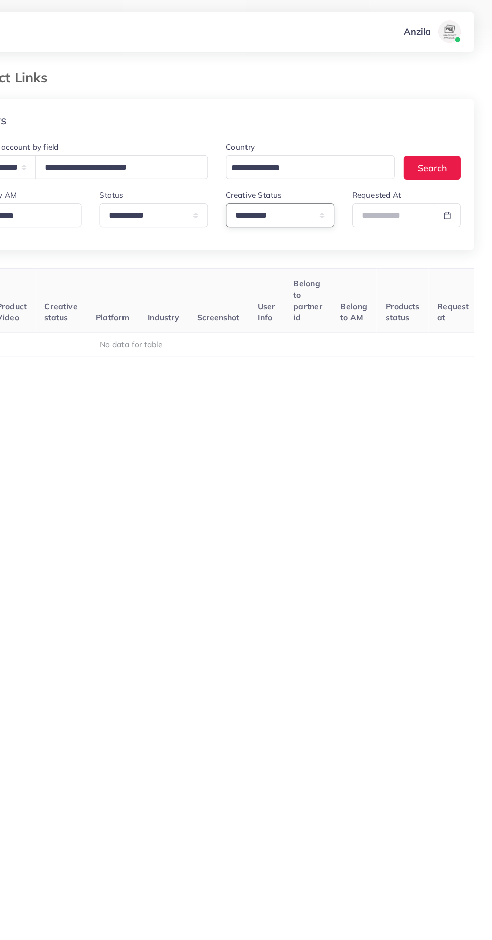
click at [310, 197] on select "**********" at bounding box center [302, 193] width 97 height 22
select select
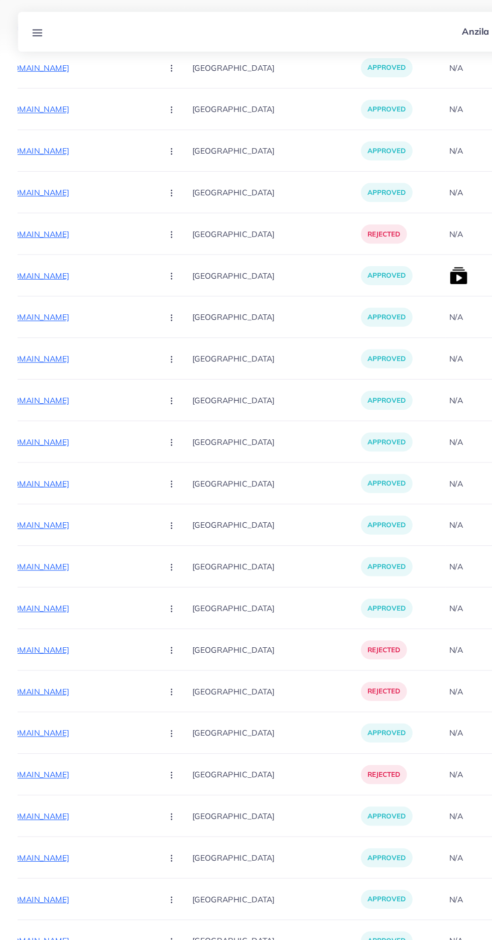
scroll to position [0, 0]
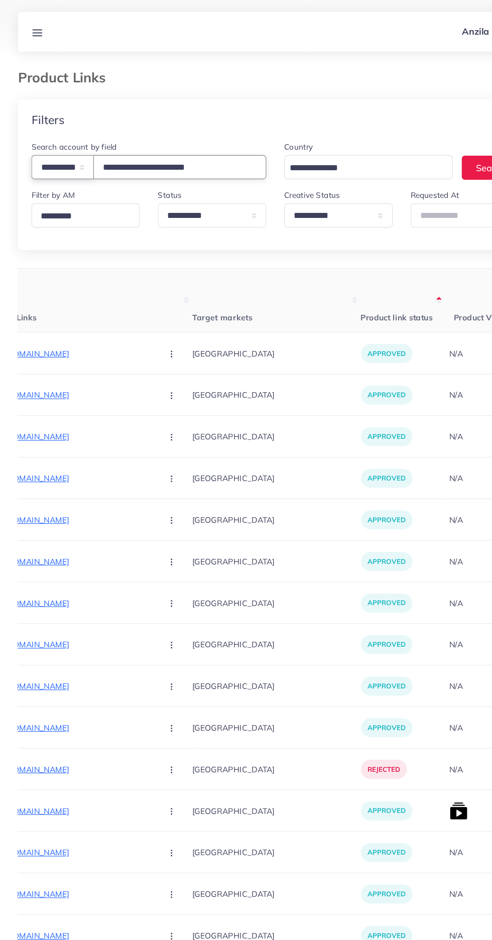
click at [60, 155] on select "**********" at bounding box center [56, 150] width 56 height 22
select select "**********"
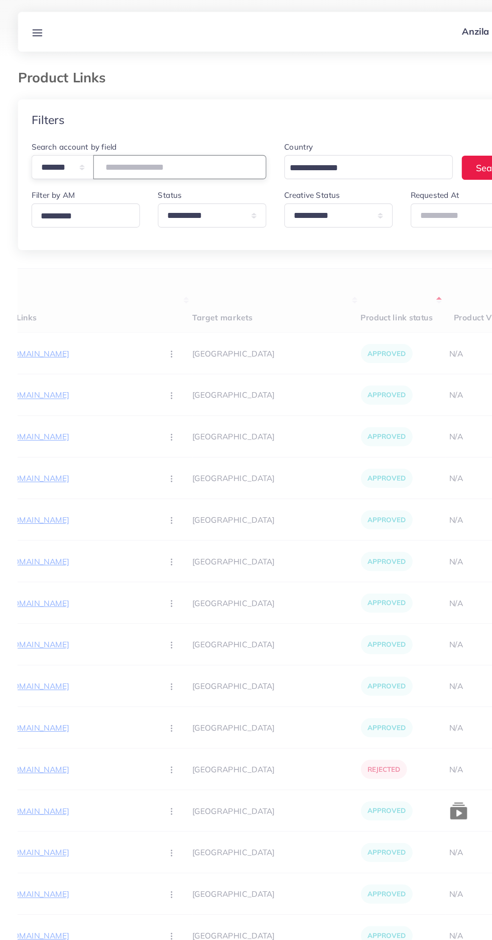
click at [133, 153] on input "**********" at bounding box center [160, 150] width 155 height 22
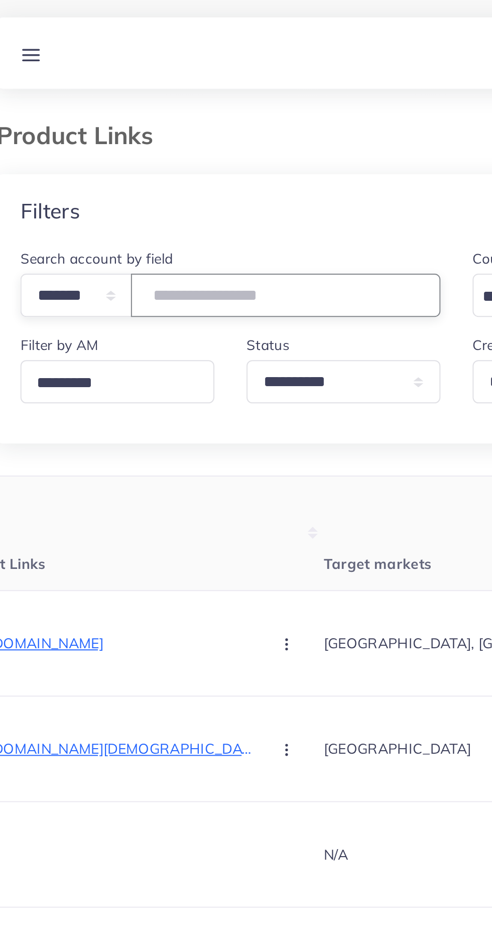
type input "*******"
click at [66, 101] on div "Filters" at bounding box center [246, 107] width 460 height 37
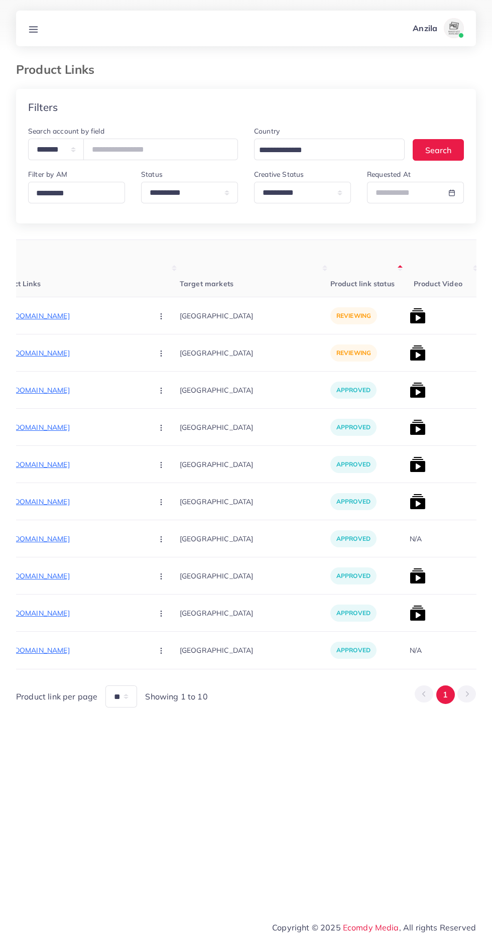
scroll to position [0, 158]
click at [48, 316] on p "https://trendsetterzz.com/collections/winter-wash-n-wear" at bounding box center [68, 316] width 151 height 12
click at [46, 348] on p "https://trendsetterzz.com/products/marina-3pc-embroidered-shirt-with-marina-sha…" at bounding box center [68, 353] width 151 height 12
click at [44, 422] on p "https://trendsetterzz.com/products/embroidered-3pc-marina-dress-with-dyed-marin…" at bounding box center [68, 427] width 151 height 12
click at [56, 465] on p "https://trendsetterzz.com/collections/premium-terry-cotton-waterproof-fitted-ma…" at bounding box center [68, 465] width 151 height 12
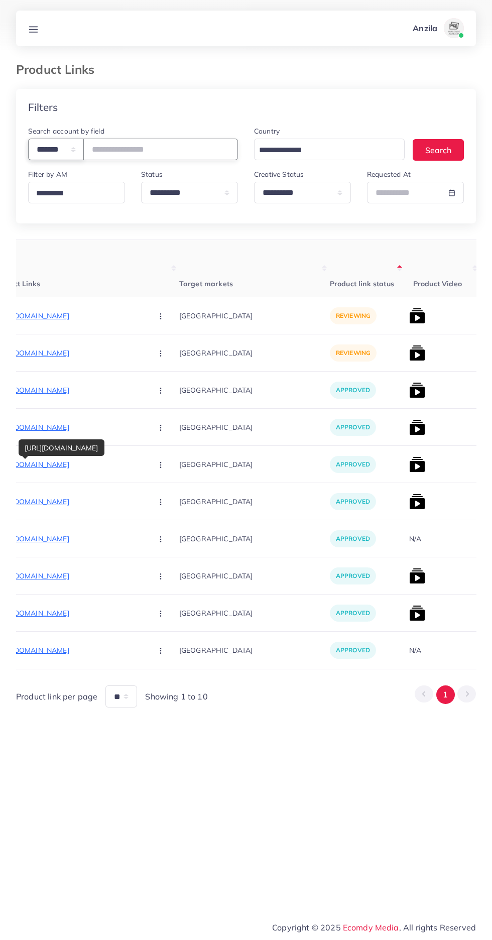
click at [53, 151] on select "**********" at bounding box center [56, 150] width 56 height 22
select select "*****"
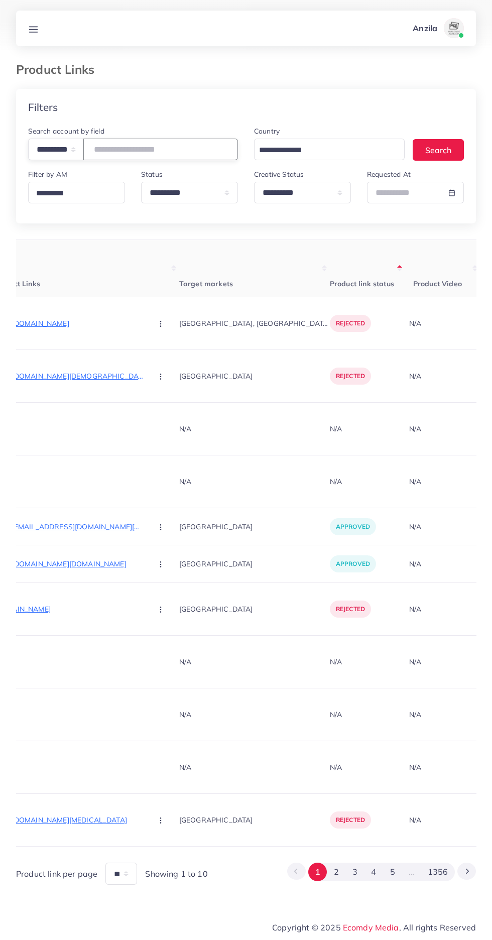
paste input "**********"
type input "**********"
click at [182, 246] on th "Target markets" at bounding box center [254, 268] width 151 height 57
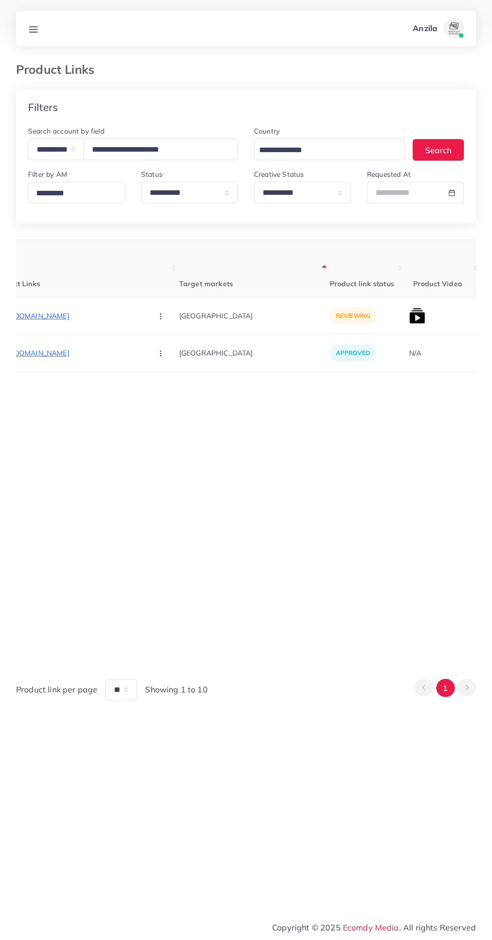
click at [57, 316] on p "https://armanionline.store/products/aipods-pro-2nd-generation-free-data-cable-g…" at bounding box center [68, 316] width 151 height 12
click at [160, 316] on circle "button" at bounding box center [160, 316] width 1 height 1
click at [166, 369] on span "Reject" at bounding box center [178, 369] width 24 height 10
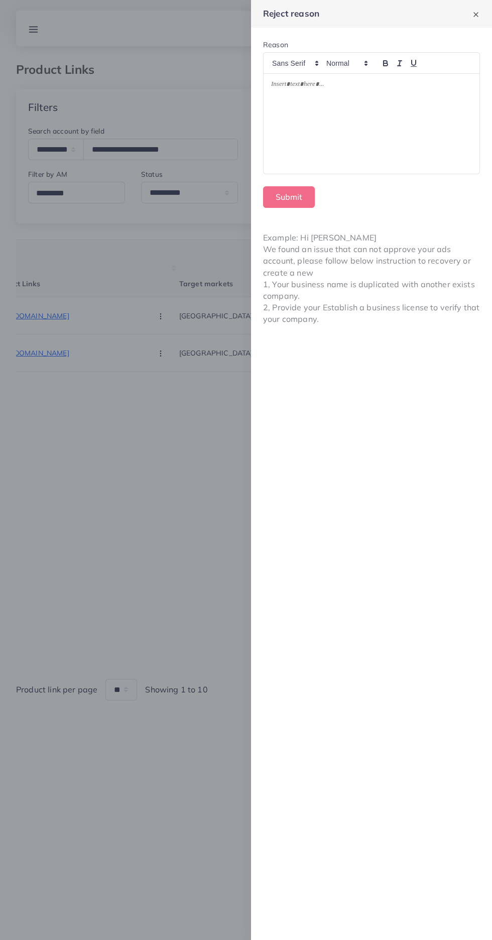
click at [406, 122] on div at bounding box center [372, 124] width 216 height 100
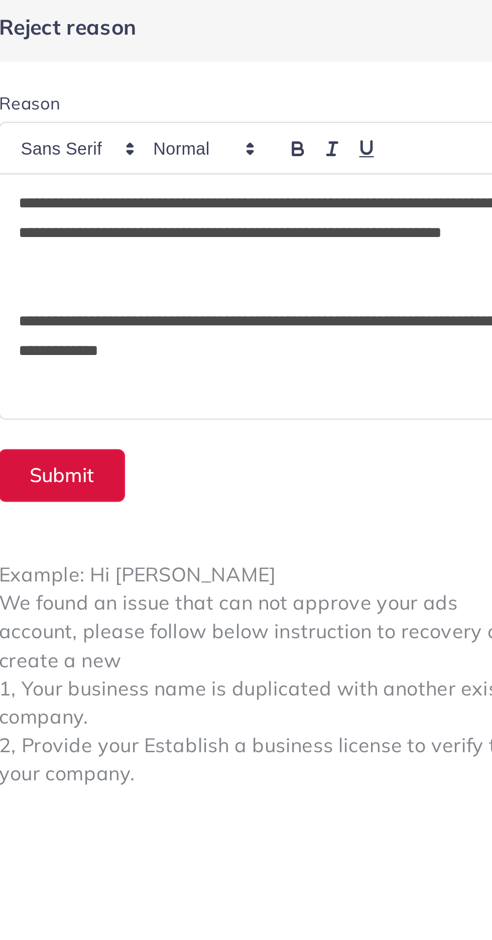
click at [283, 192] on button "Submit" at bounding box center [289, 197] width 52 height 22
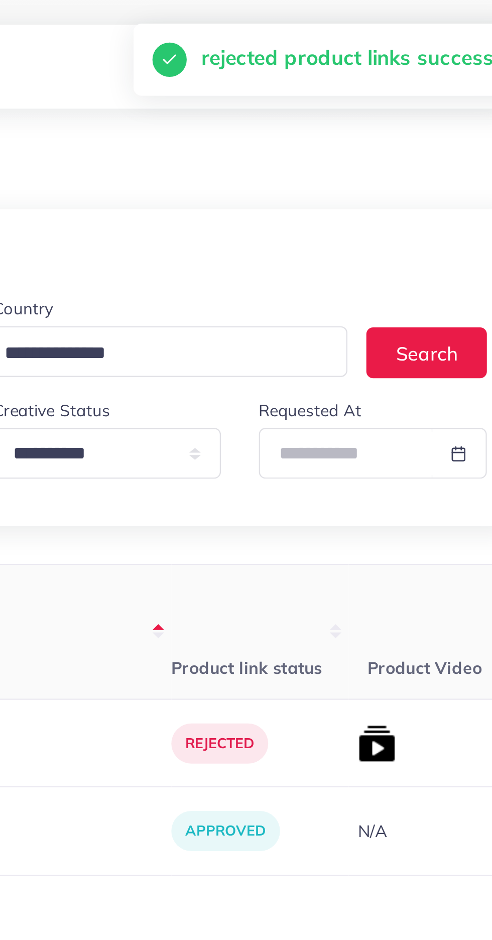
scroll to position [0, 156]
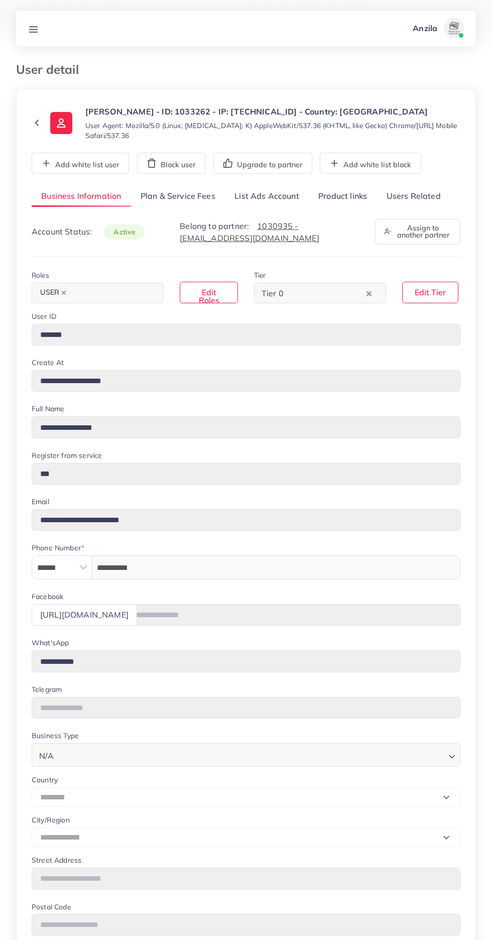
select select "********"
click at [418, 195] on link "Users Related" at bounding box center [413, 197] width 73 height 22
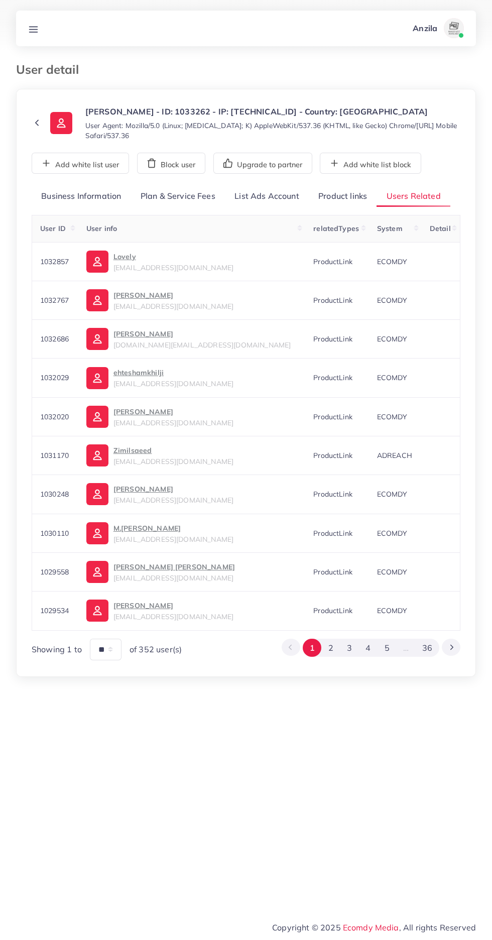
click at [340, 198] on link "Product links" at bounding box center [343, 197] width 68 height 22
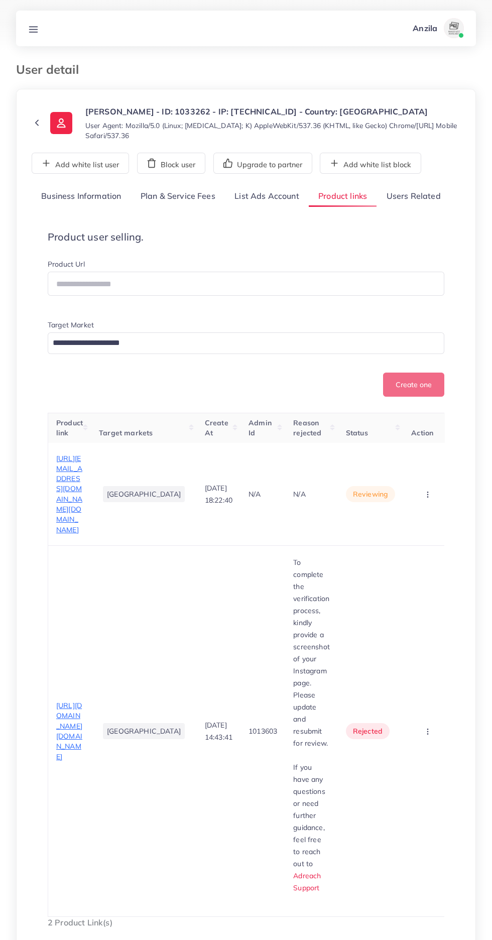
click at [424, 728] on icon "button" at bounding box center [428, 732] width 8 height 8
click at [402, 757] on span "Approve" at bounding box center [410, 762] width 33 height 10
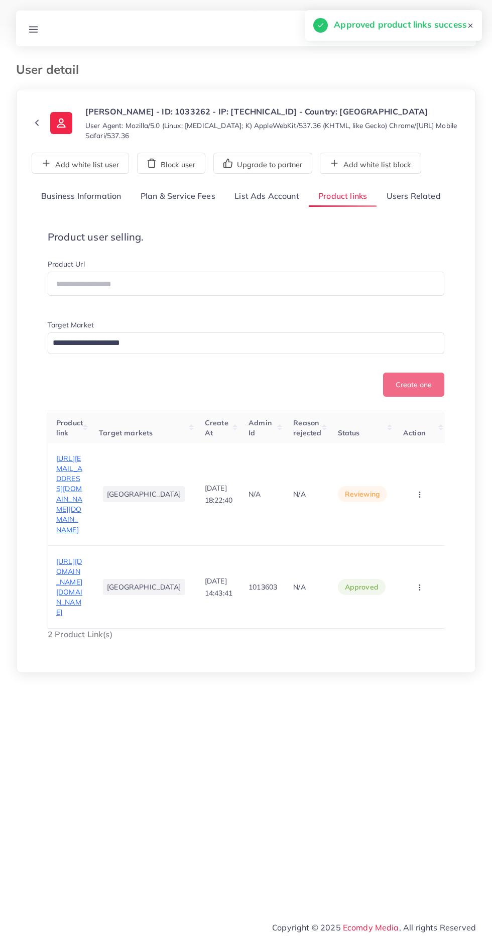
click at [420, 491] on icon "button" at bounding box center [420, 495] width 8 height 8
click at [397, 514] on link "Approve" at bounding box center [404, 525] width 79 height 22
